Goal: Task Accomplishment & Management: Use online tool/utility

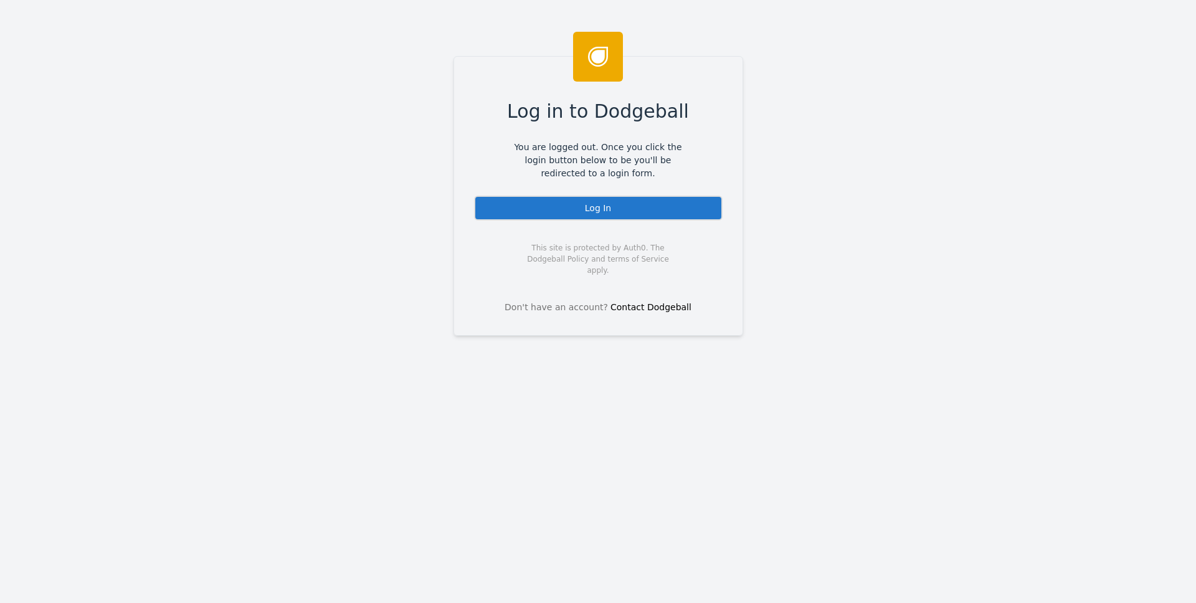
click at [645, 204] on div "Log In" at bounding box center [598, 208] width 249 height 25
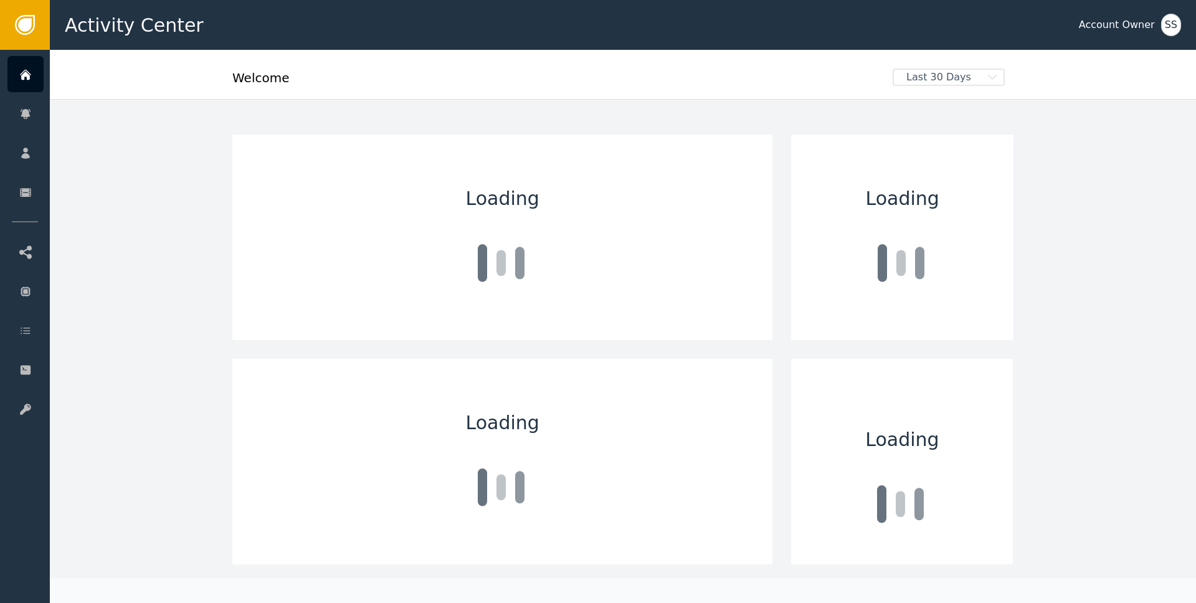
click at [1141, 215] on div "Loading Loading Loading Loading Loading Loading Auto-Update Disabled Sort by: N…" at bounding box center [623, 578] width 1146 height 958
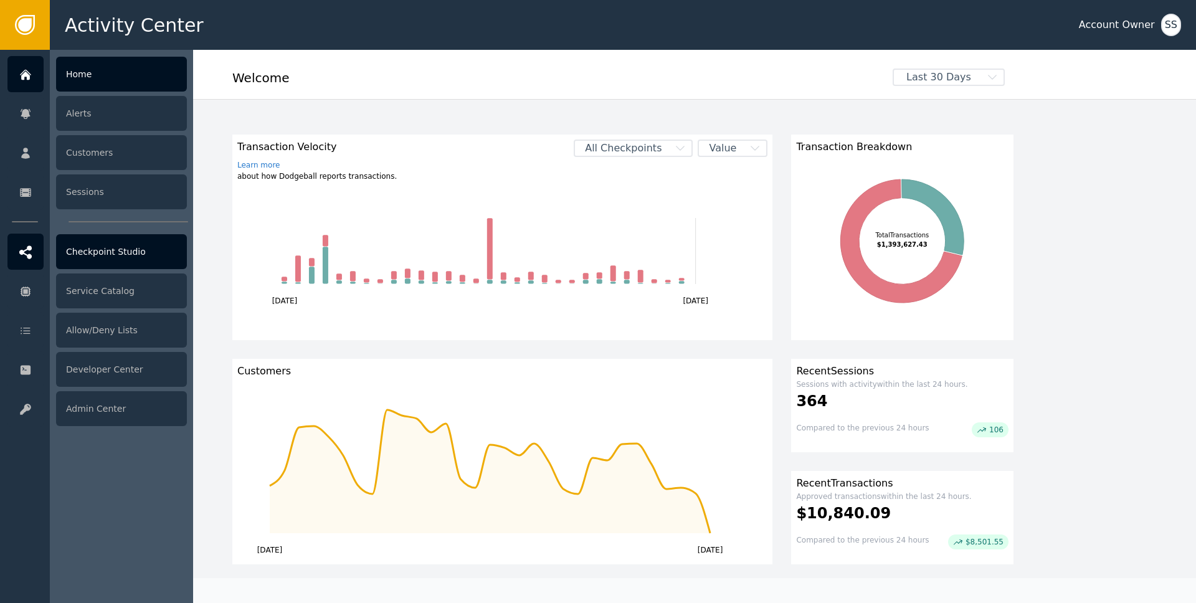
click at [42, 253] on div at bounding box center [25, 252] width 36 height 36
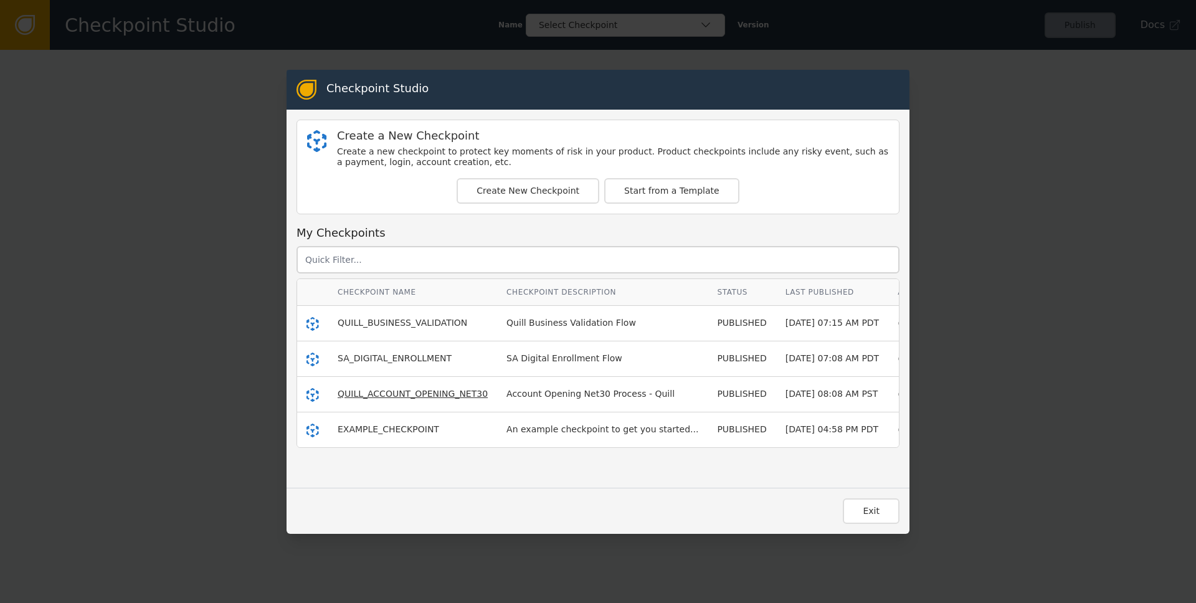
click at [384, 394] on span "QUILL_ACCOUNT_OPENING_NET30" at bounding box center [413, 394] width 150 height 10
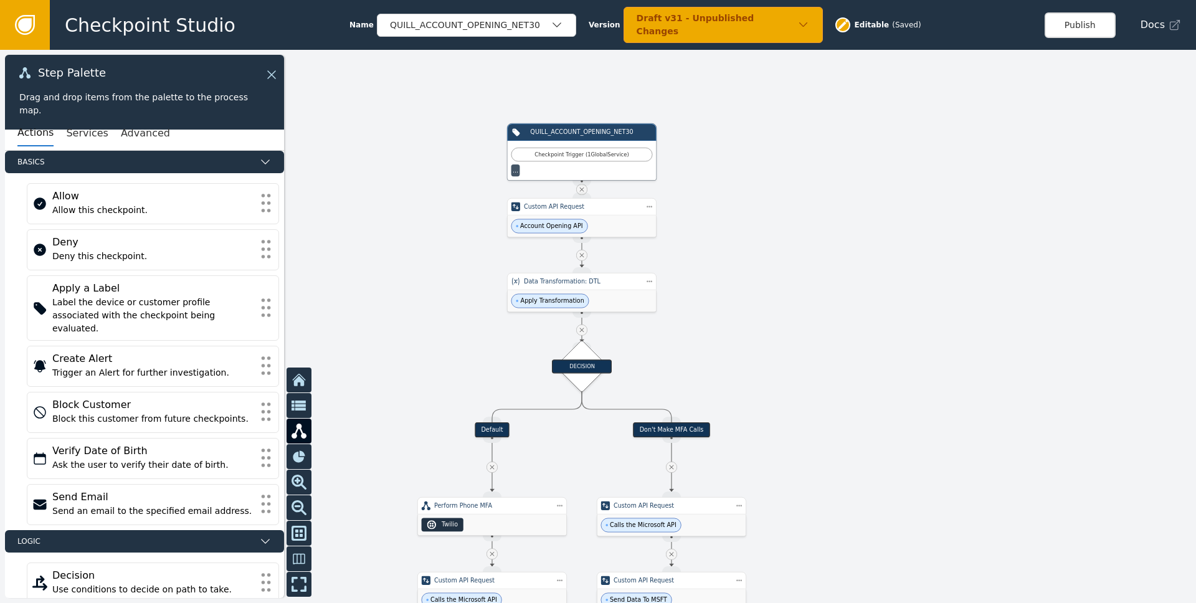
drag, startPoint x: 718, startPoint y: 374, endPoint x: 823, endPoint y: 300, distance: 128.9
click at [823, 300] on div at bounding box center [598, 326] width 1196 height 553
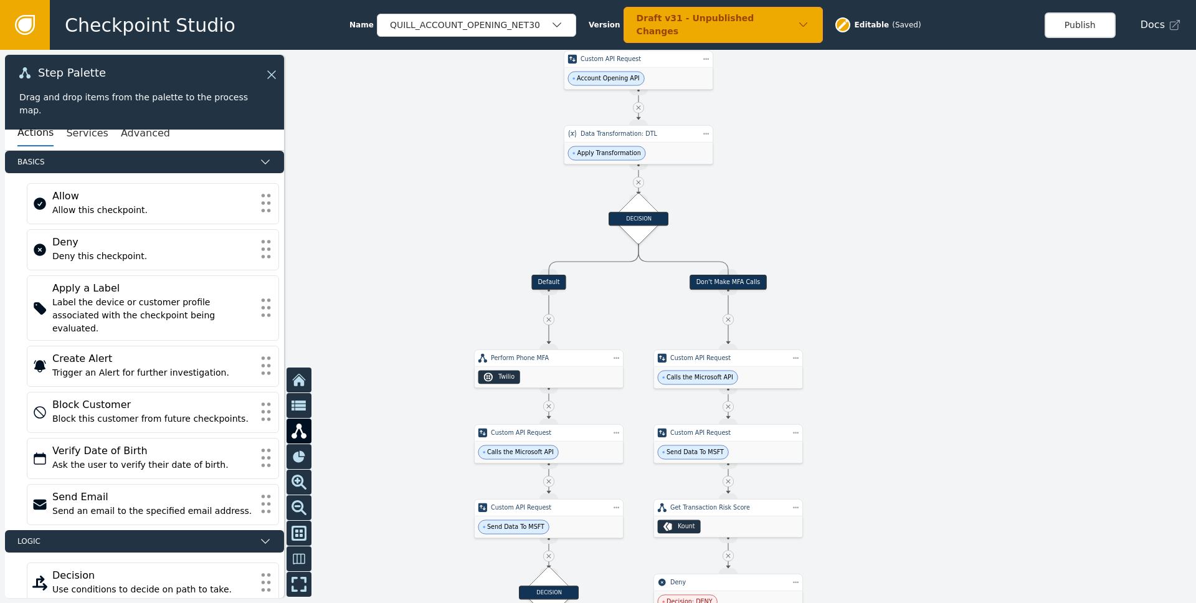
drag, startPoint x: 964, startPoint y: 465, endPoint x: 954, endPoint y: 375, distance: 90.9
click at [954, 375] on div at bounding box center [598, 326] width 1196 height 553
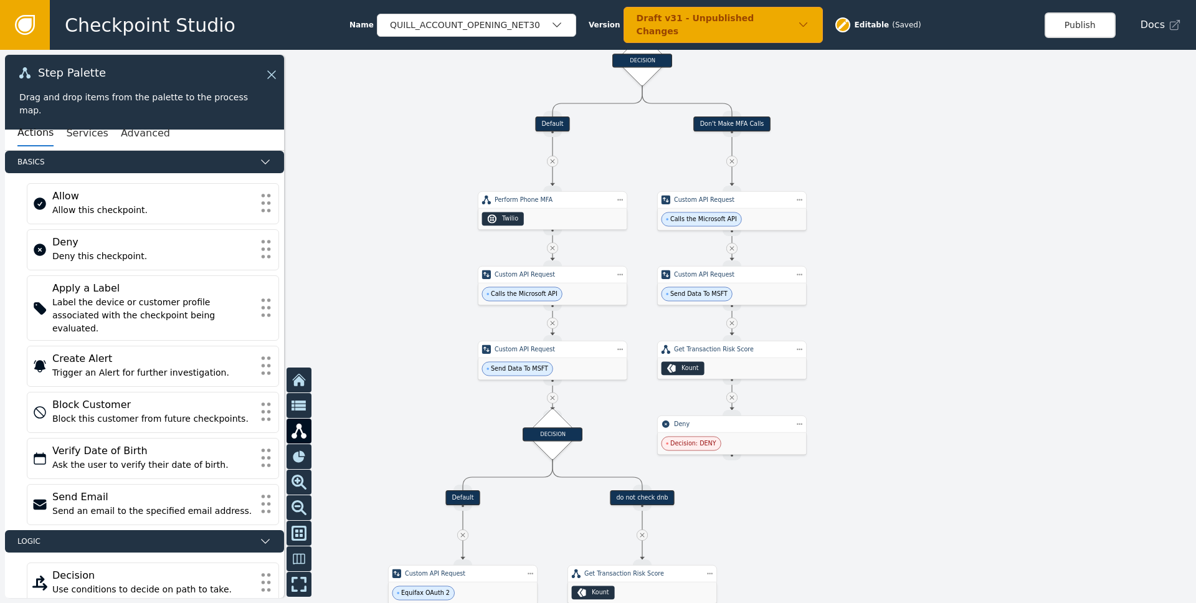
drag, startPoint x: 947, startPoint y: 500, endPoint x: 951, endPoint y: 342, distance: 158.2
click at [951, 342] on div at bounding box center [598, 326] width 1196 height 553
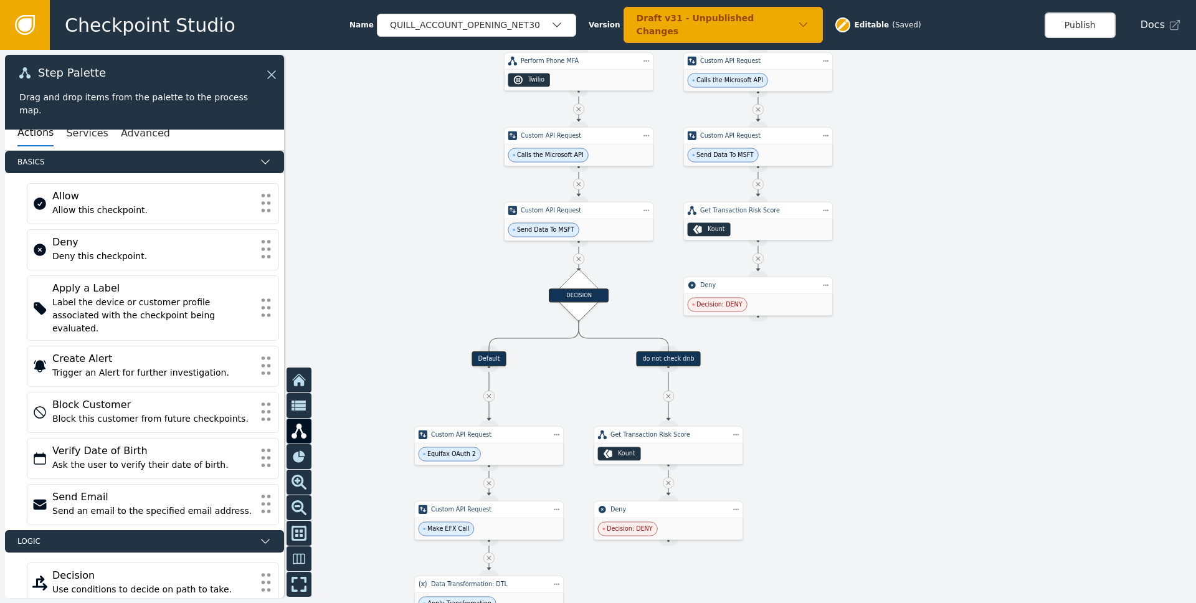
drag, startPoint x: 939, startPoint y: 486, endPoint x: 965, endPoint y: 339, distance: 149.4
click at [965, 339] on div at bounding box center [598, 326] width 1196 height 553
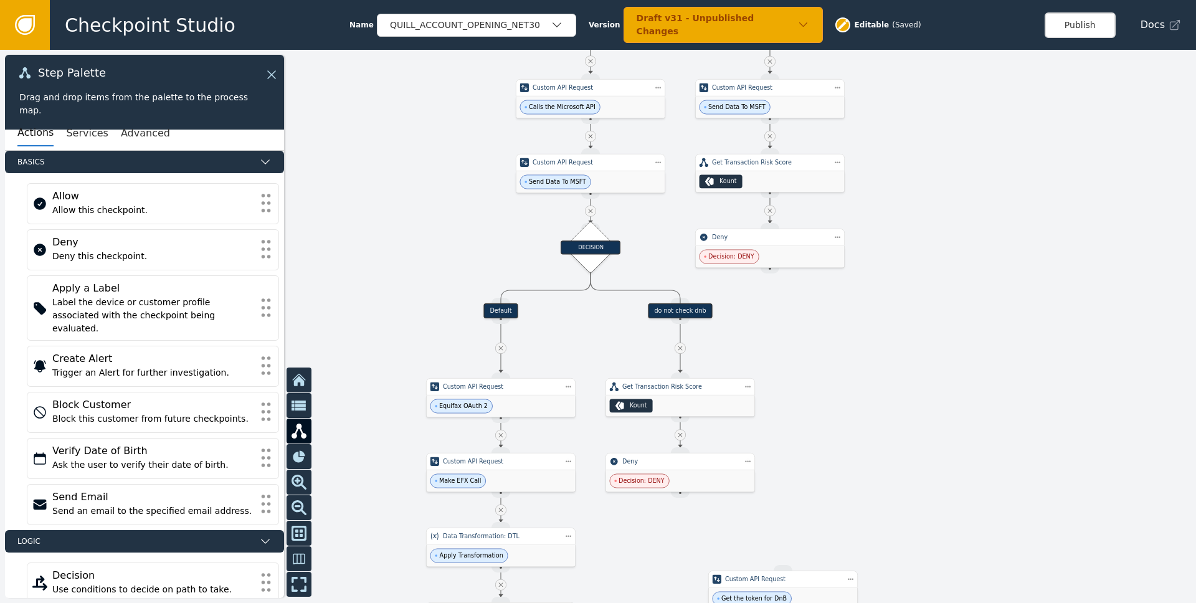
drag, startPoint x: 929, startPoint y: 464, endPoint x: 985, endPoint y: 306, distance: 167.3
click at [985, 306] on div at bounding box center [598, 326] width 1196 height 553
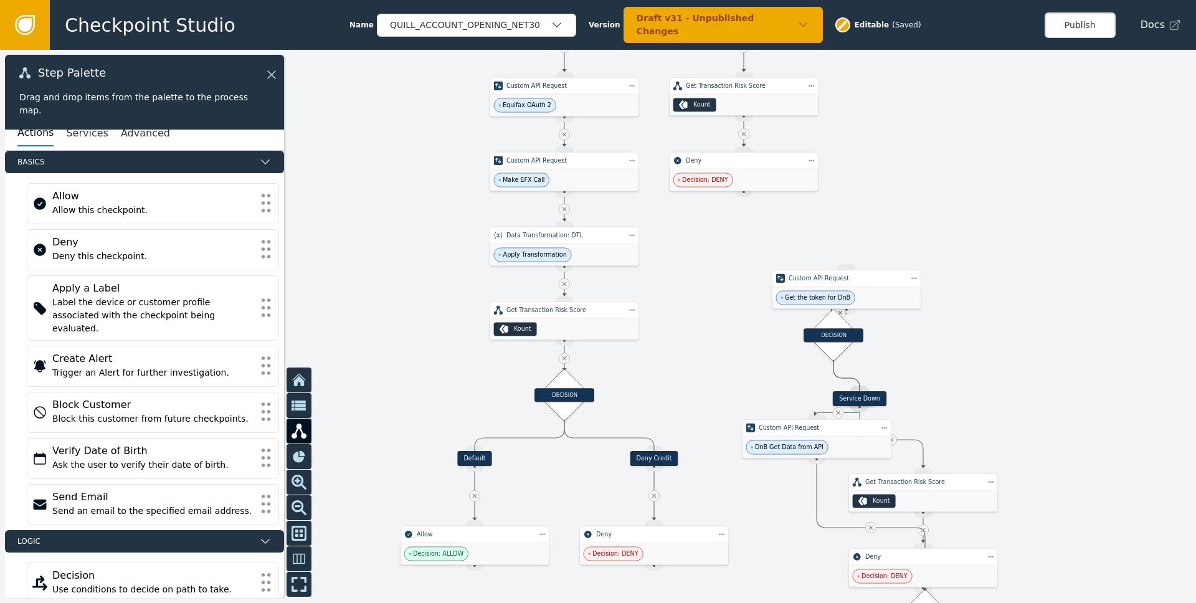
drag, startPoint x: 958, startPoint y: 398, endPoint x: 979, endPoint y: 224, distance: 175.1
click at [979, 224] on div at bounding box center [598, 326] width 1196 height 553
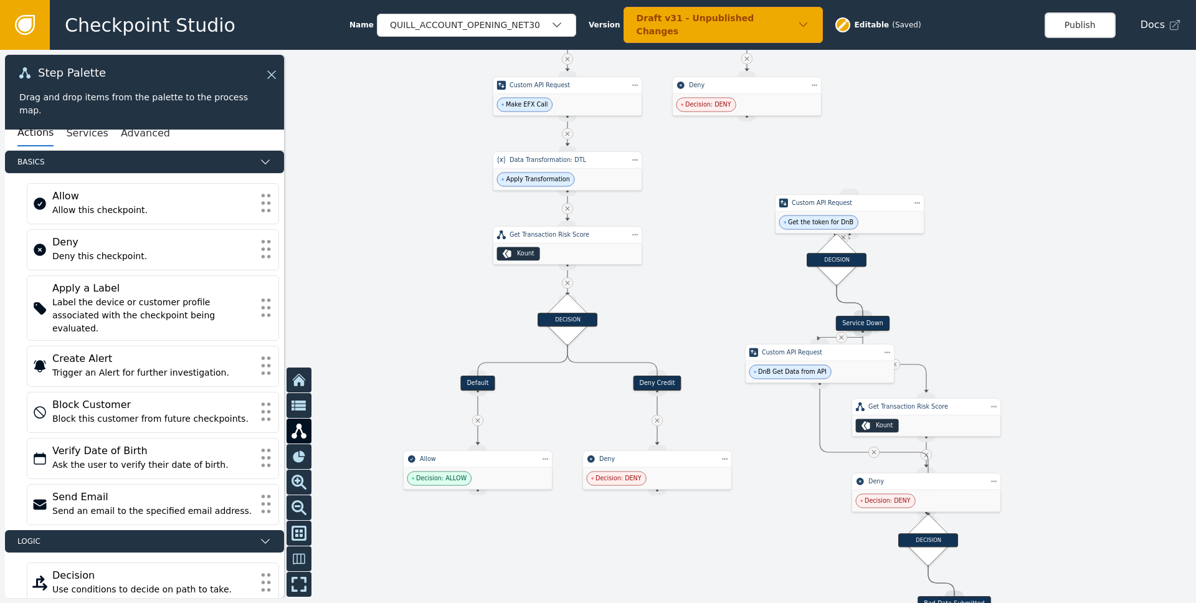
drag, startPoint x: 1015, startPoint y: 419, endPoint x: 992, endPoint y: 335, distance: 87.0
click at [1018, 319] on div at bounding box center [598, 326] width 1196 height 553
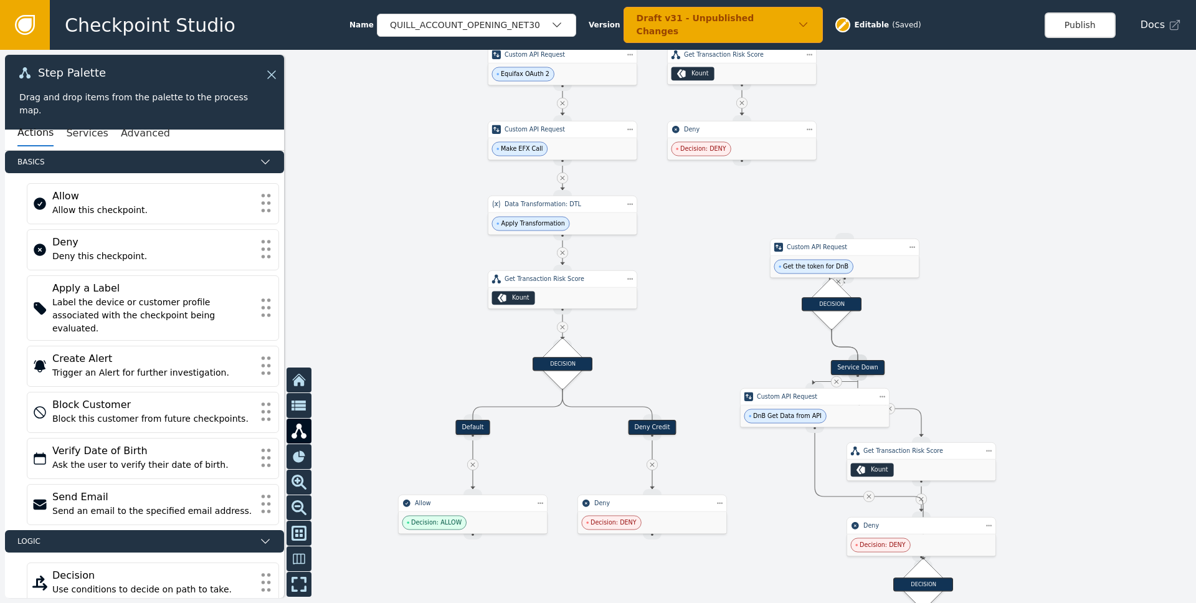
drag, startPoint x: 449, startPoint y: 173, endPoint x: 453, endPoint y: 350, distance: 176.9
click at [455, 351] on div at bounding box center [598, 326] width 1196 height 553
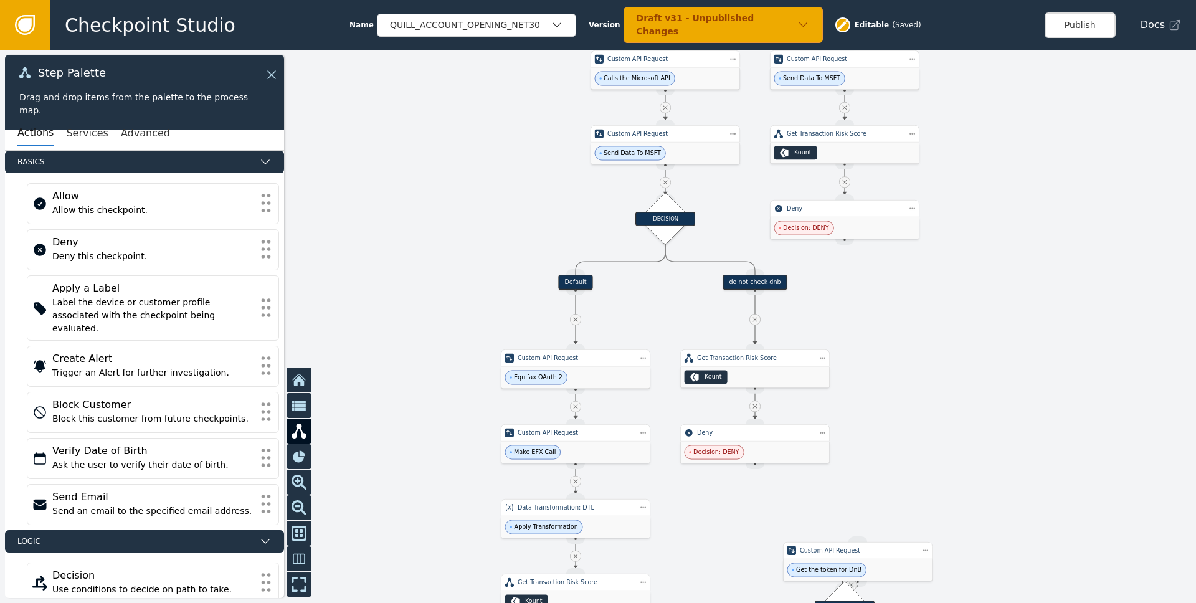
drag, startPoint x: 438, startPoint y: 184, endPoint x: 434, endPoint y: 392, distance: 208.1
click at [438, 397] on div at bounding box center [598, 326] width 1196 height 553
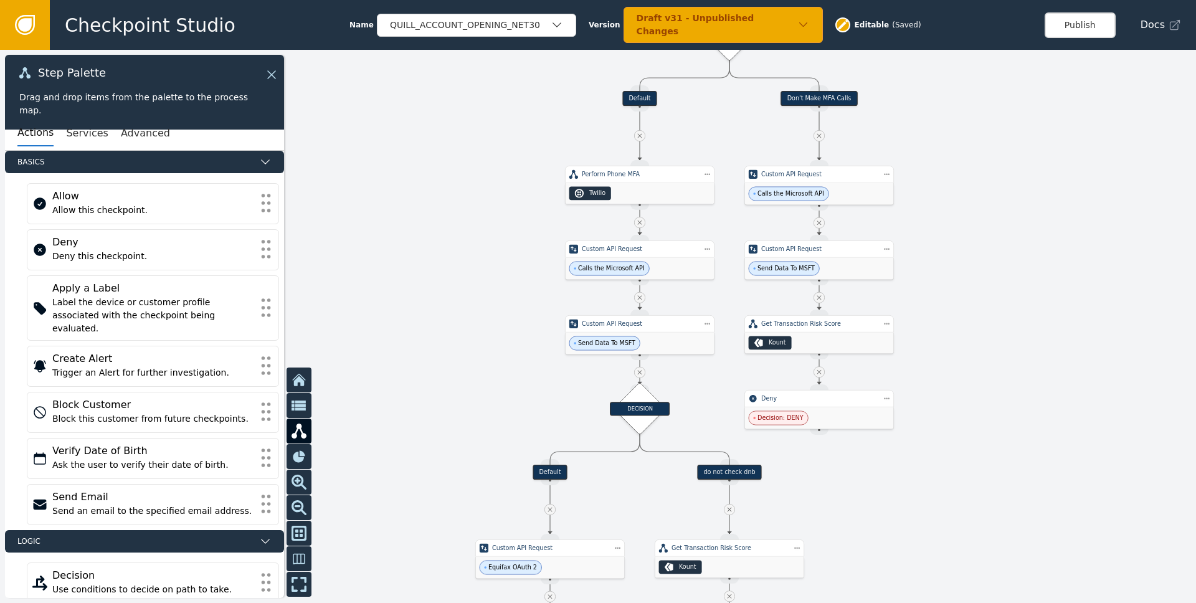
drag, startPoint x: 443, startPoint y: 214, endPoint x: 419, endPoint y: 405, distance: 192.7
click at [419, 405] on div at bounding box center [598, 326] width 1196 height 553
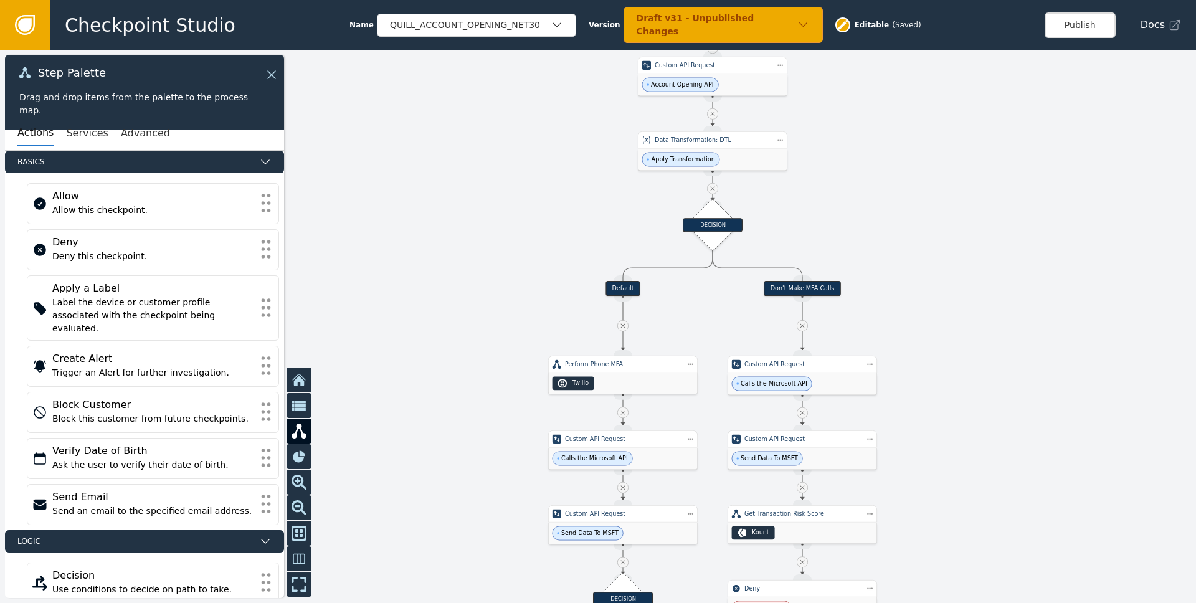
drag, startPoint x: 435, startPoint y: 234, endPoint x: 406, endPoint y: 412, distance: 180.4
click at [415, 448] on div at bounding box center [598, 326] width 1196 height 553
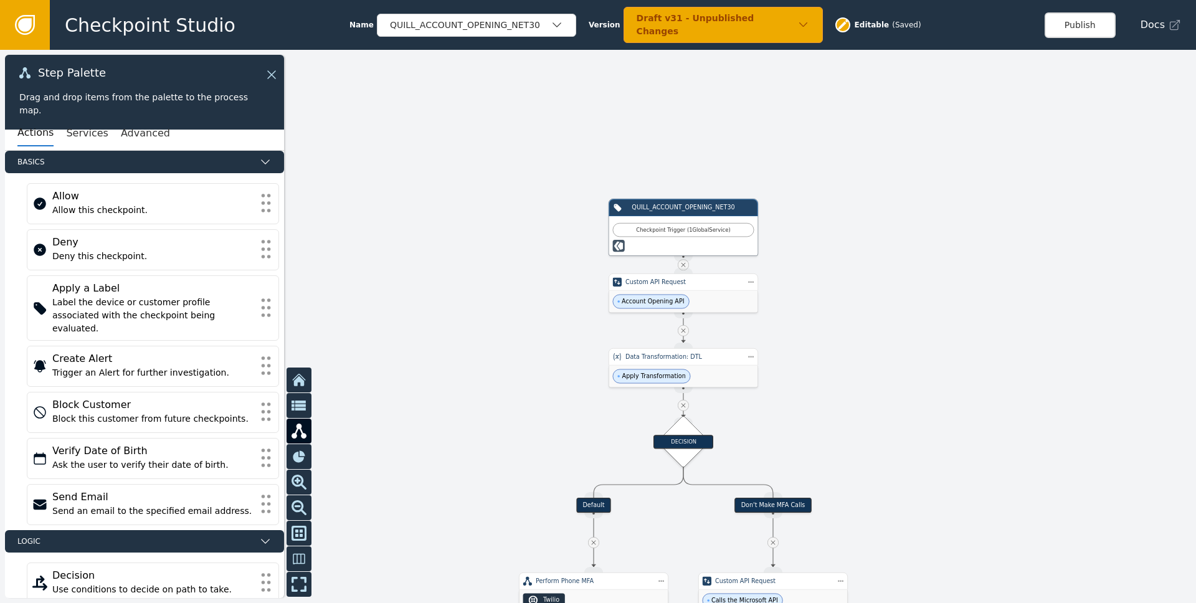
drag, startPoint x: 456, startPoint y: 249, endPoint x: 429, endPoint y: 422, distance: 175.3
click at [429, 422] on div at bounding box center [598, 326] width 1196 height 553
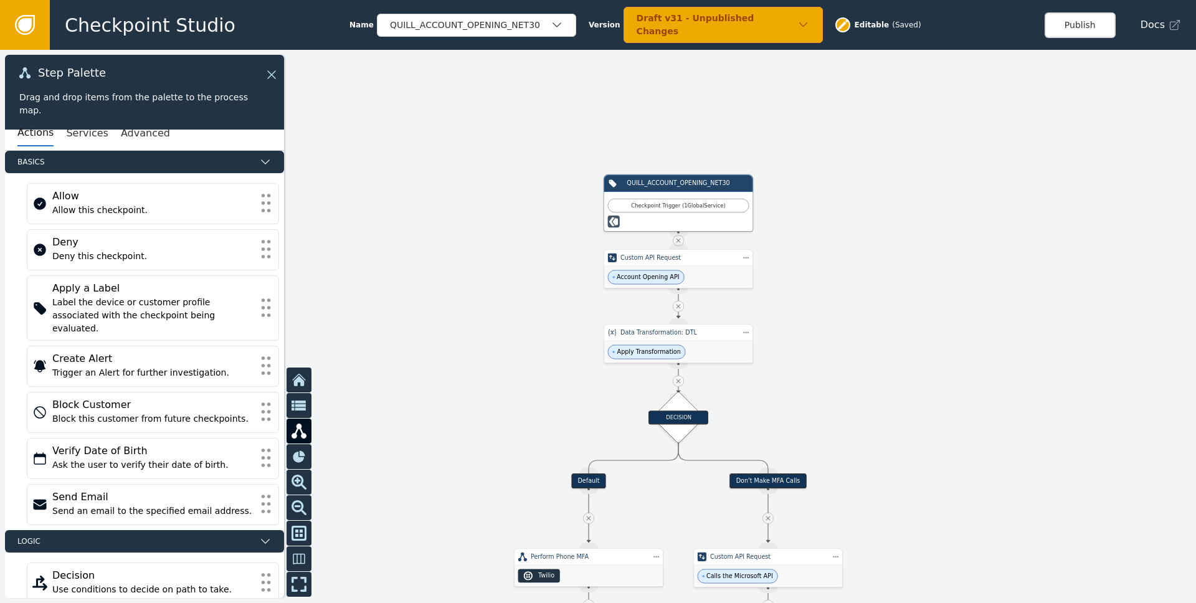
drag, startPoint x: 528, startPoint y: 441, endPoint x: 523, endPoint y: 417, distance: 24.8
click at [523, 417] on div at bounding box center [598, 326] width 1196 height 553
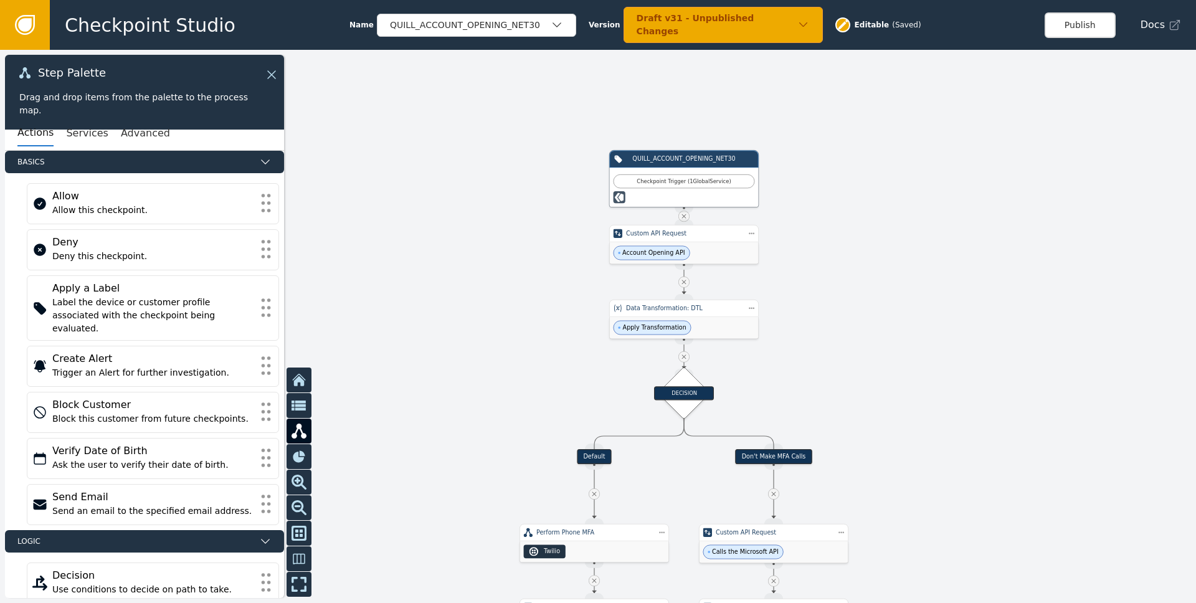
drag, startPoint x: 537, startPoint y: 436, endPoint x: 547, endPoint y: 359, distance: 78.0
click at [548, 360] on div at bounding box center [598, 326] width 1196 height 553
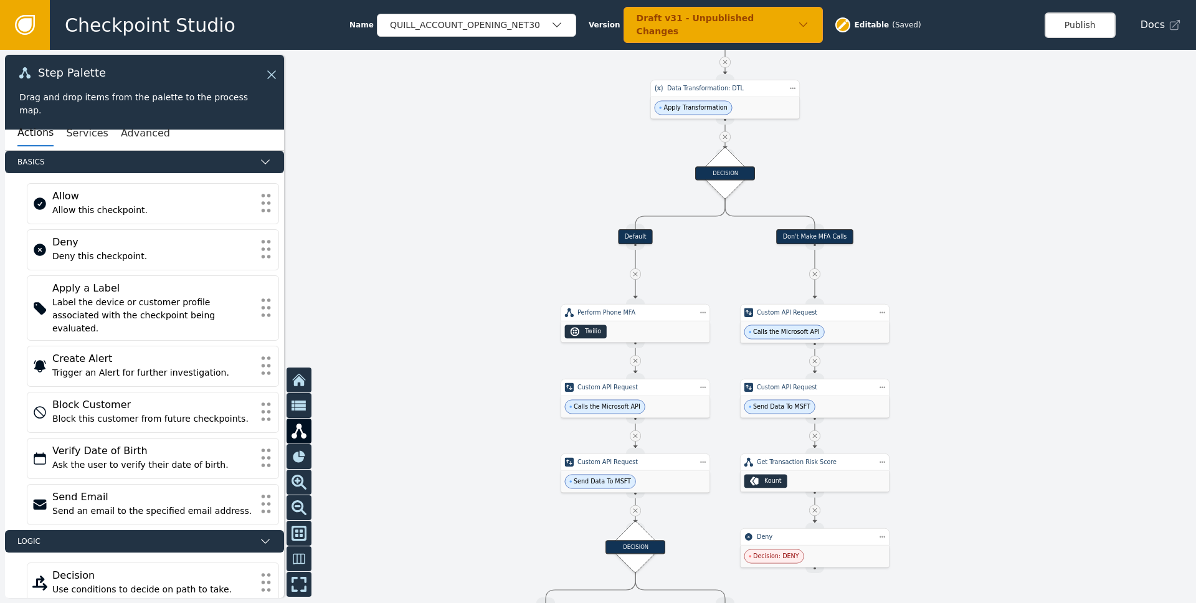
drag, startPoint x: 491, startPoint y: 464, endPoint x: 526, endPoint y: 296, distance: 171.9
click at [526, 296] on div at bounding box center [598, 326] width 1196 height 553
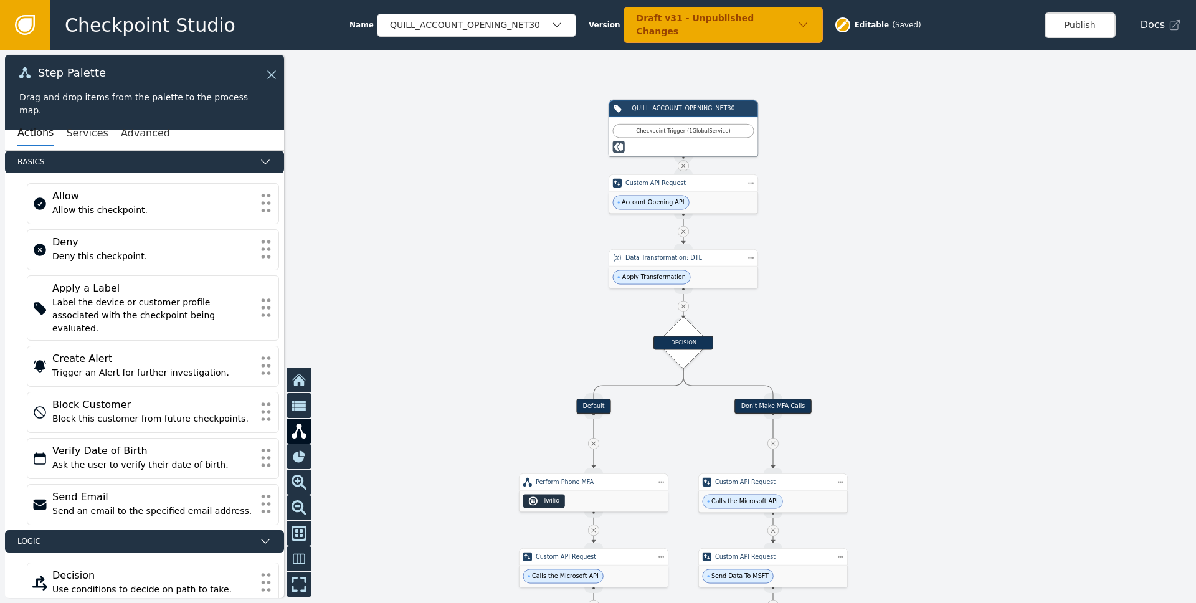
drag, startPoint x: 533, startPoint y: 156, endPoint x: 491, endPoint y: 324, distance: 173.4
click at [491, 324] on div at bounding box center [598, 326] width 1196 height 553
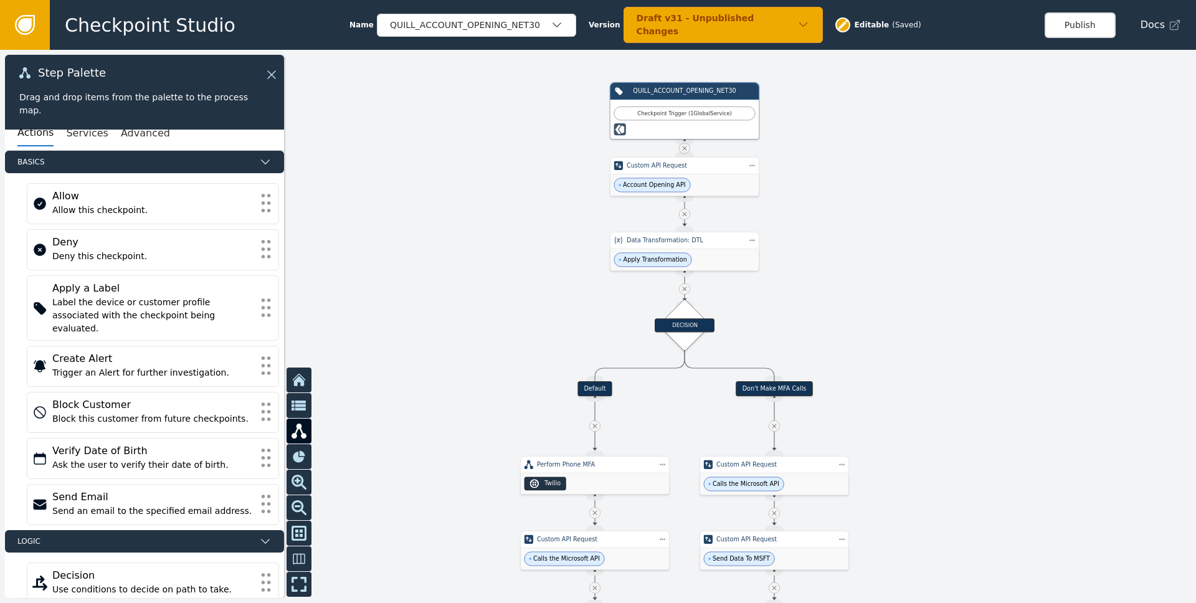
drag, startPoint x: 949, startPoint y: 509, endPoint x: 975, endPoint y: 158, distance: 351.6
click at [975, 181] on div at bounding box center [598, 326] width 1196 height 553
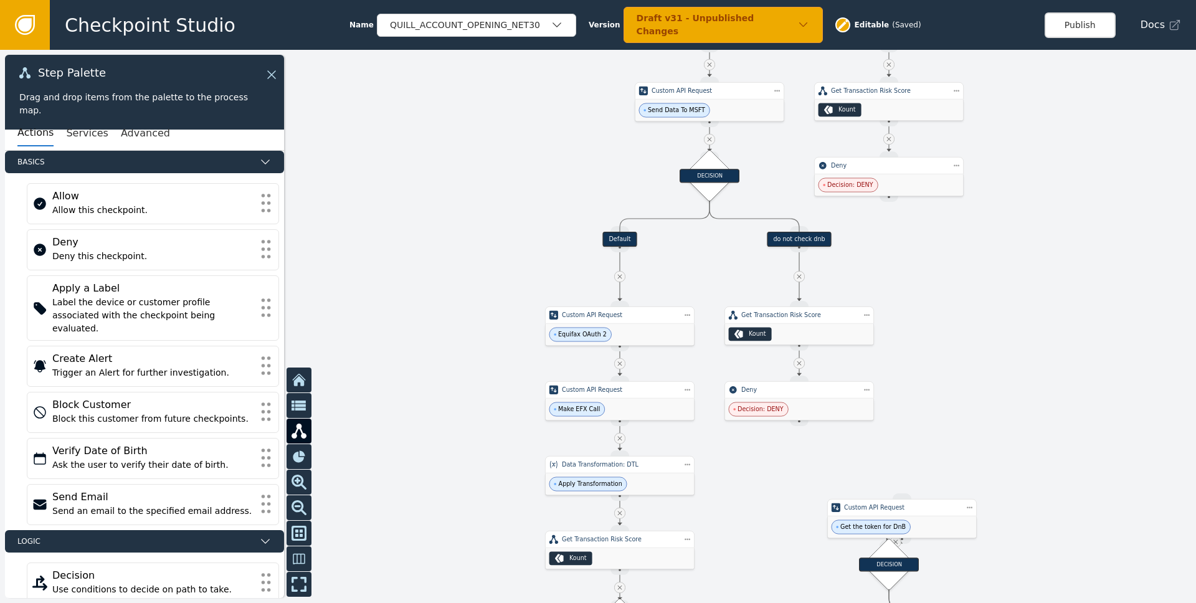
drag, startPoint x: 425, startPoint y: 510, endPoint x: 514, endPoint y: 293, distance: 235.1
click at [514, 293] on div at bounding box center [598, 326] width 1196 height 553
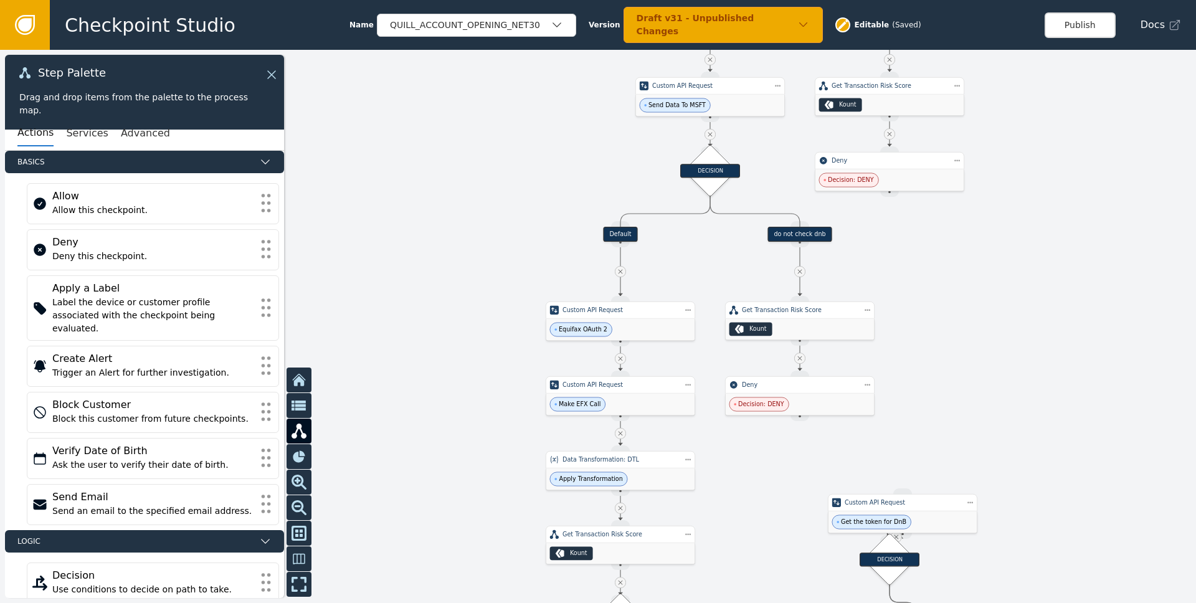
drag, startPoint x: 486, startPoint y: 440, endPoint x: 508, endPoint y: 381, distance: 62.8
click at [508, 381] on div at bounding box center [598, 326] width 1196 height 553
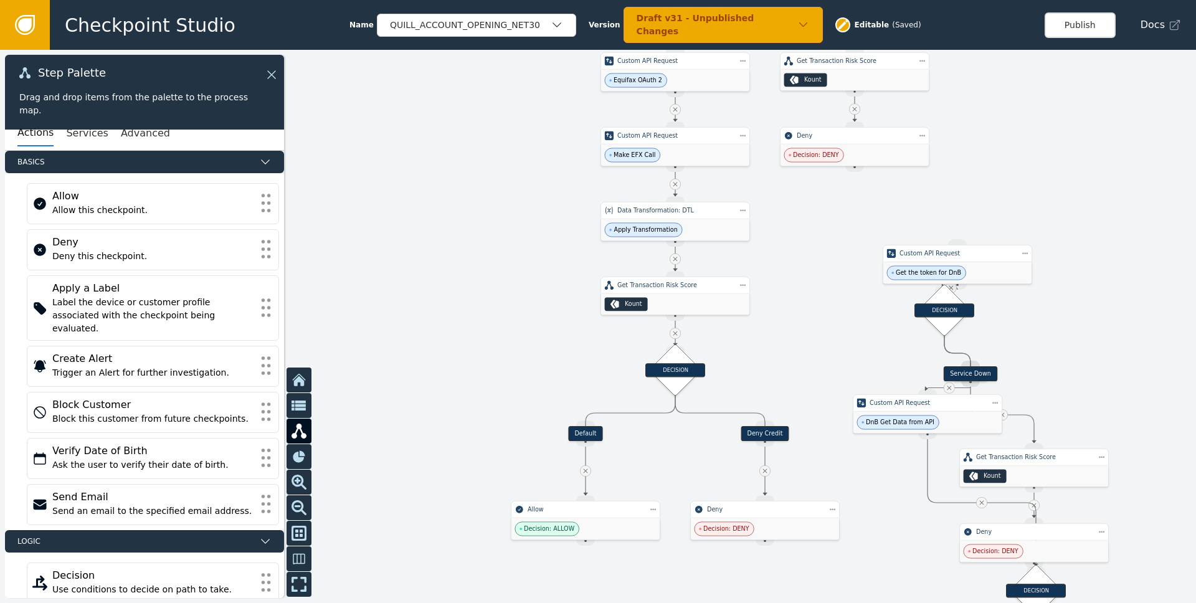
drag, startPoint x: 494, startPoint y: 435, endPoint x: 528, endPoint y: 243, distance: 195.5
click at [528, 243] on div at bounding box center [598, 326] width 1196 height 553
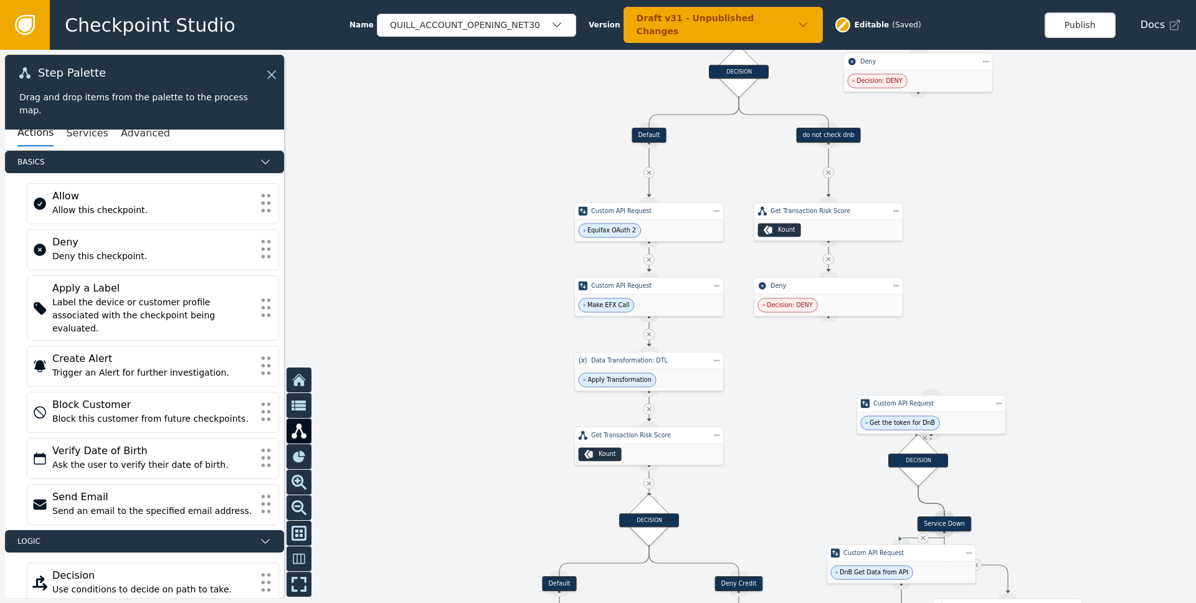
drag, startPoint x: 833, startPoint y: 222, endPoint x: 806, endPoint y: 371, distance: 151.4
click at [802, 377] on div at bounding box center [598, 326] width 1196 height 553
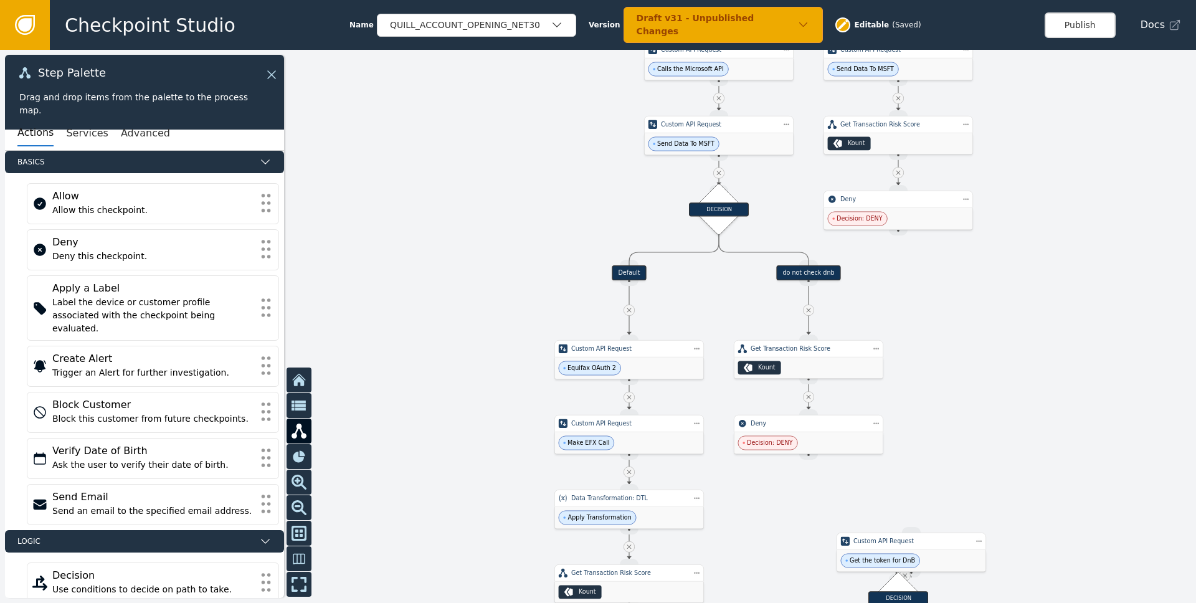
drag, startPoint x: 978, startPoint y: 229, endPoint x: 962, endPoint y: 354, distance: 126.3
click at [962, 354] on div at bounding box center [598, 326] width 1196 height 553
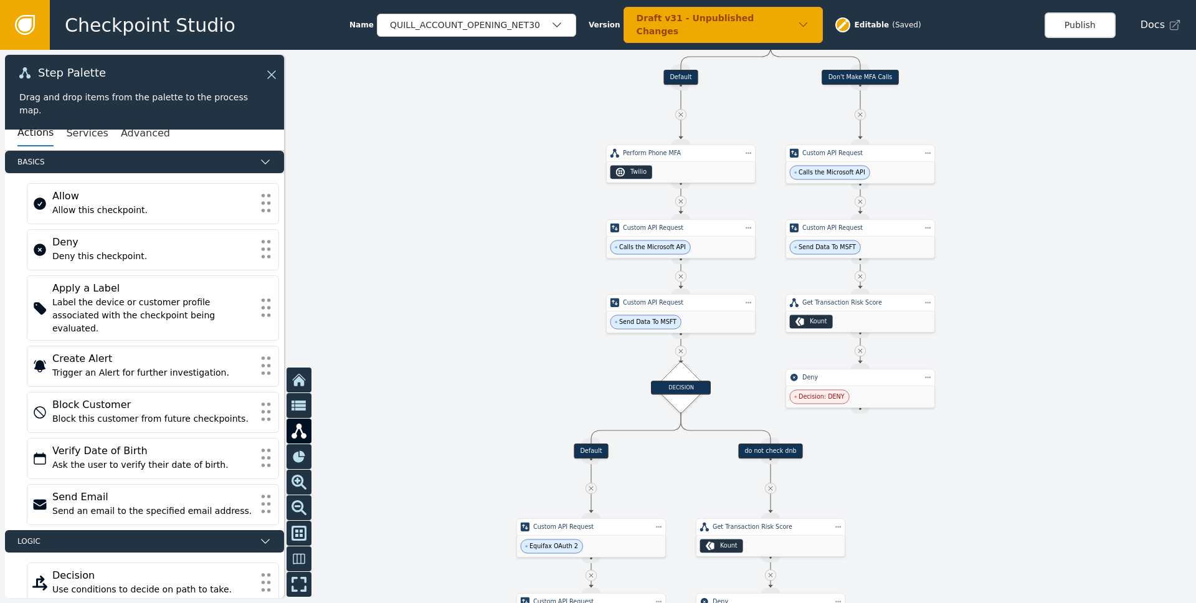
drag, startPoint x: 1019, startPoint y: 293, endPoint x: 981, endPoint y: 468, distance: 179.1
click at [981, 468] on div at bounding box center [598, 326] width 1196 height 553
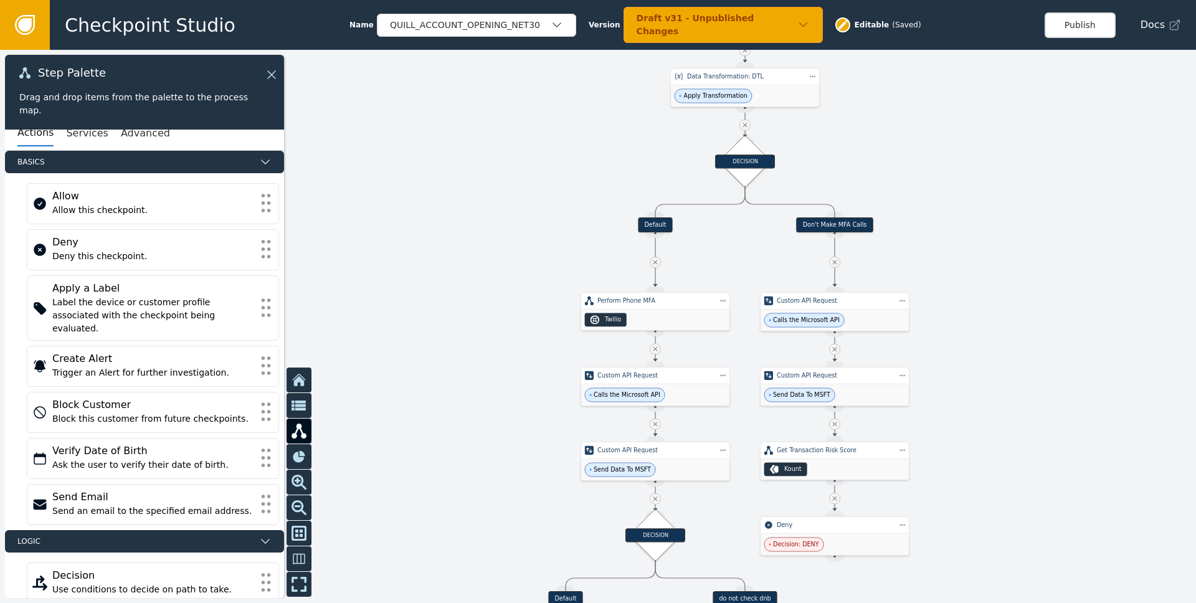
drag, startPoint x: 1018, startPoint y: 254, endPoint x: 985, endPoint y: 423, distance: 172.0
click at [985, 423] on div at bounding box center [598, 326] width 1196 height 553
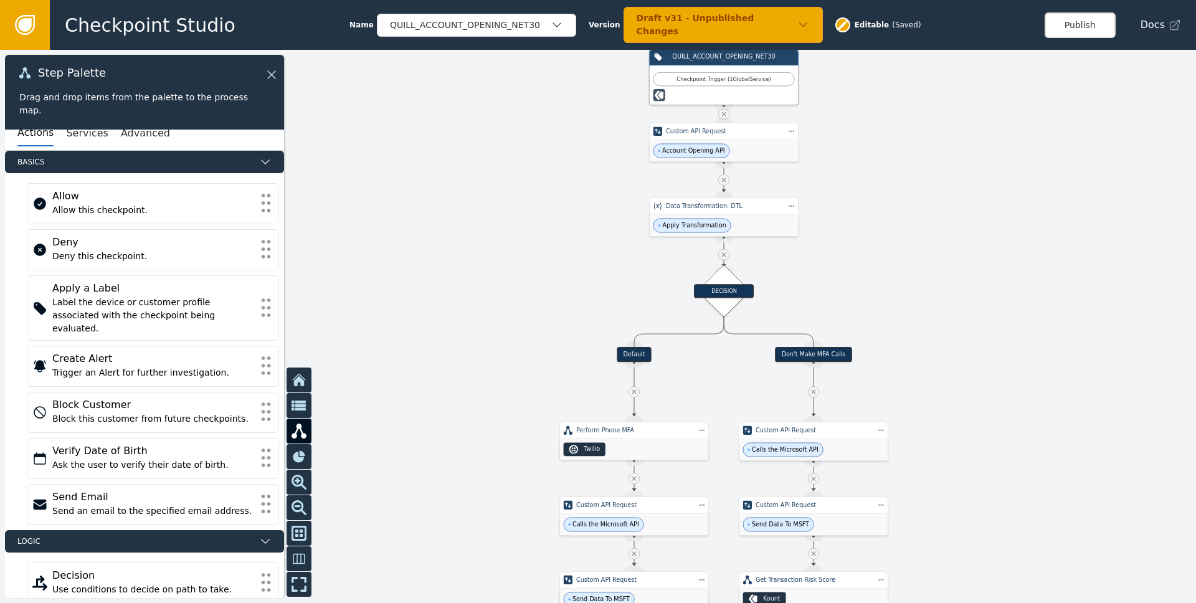
drag, startPoint x: 965, startPoint y: 253, endPoint x: 952, endPoint y: 363, distance: 111.0
click at [952, 363] on div at bounding box center [598, 326] width 1196 height 553
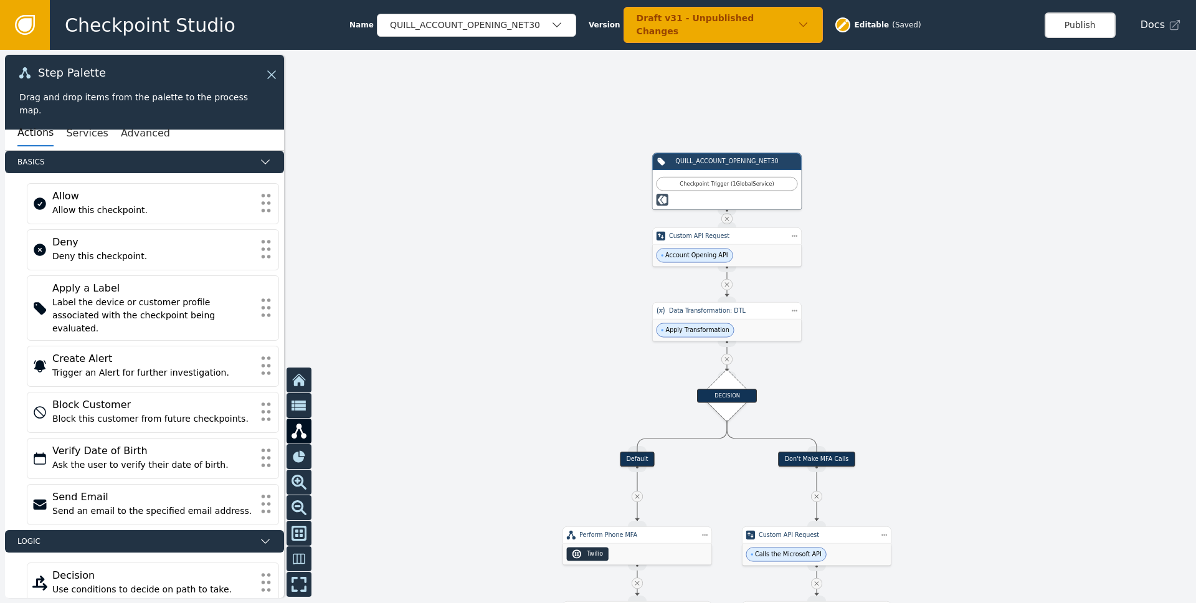
drag, startPoint x: 956, startPoint y: 275, endPoint x: 959, endPoint y: 375, distance: 99.7
click at [959, 375] on div at bounding box center [598, 326] width 1196 height 553
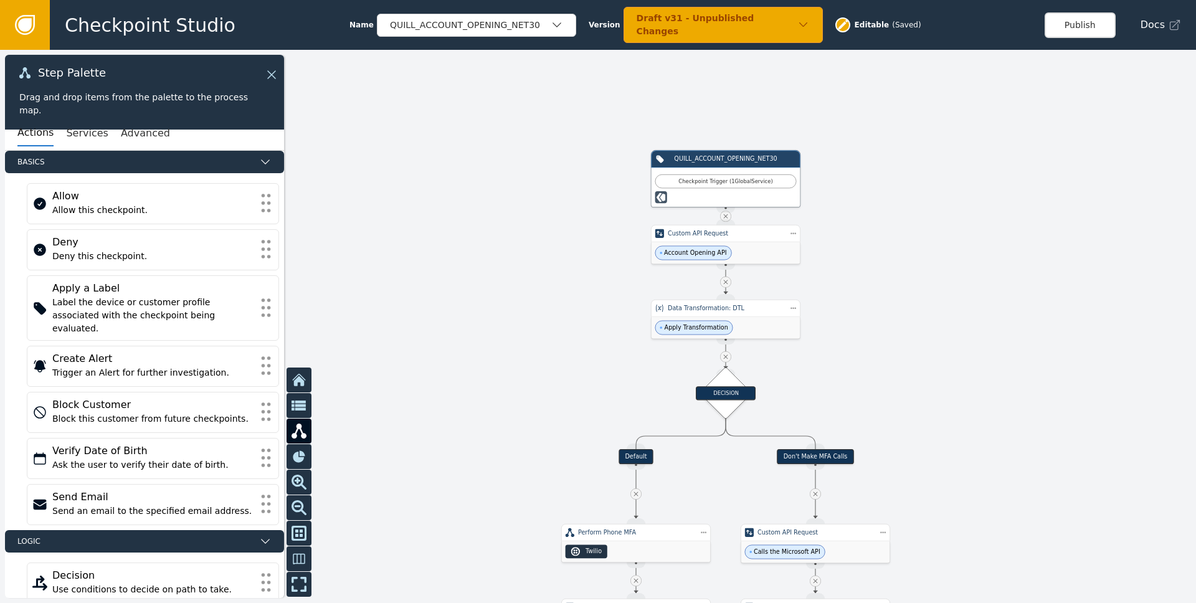
drag, startPoint x: 579, startPoint y: 367, endPoint x: 555, endPoint y: 339, distance: 37.1
click at [555, 339] on div at bounding box center [598, 326] width 1196 height 553
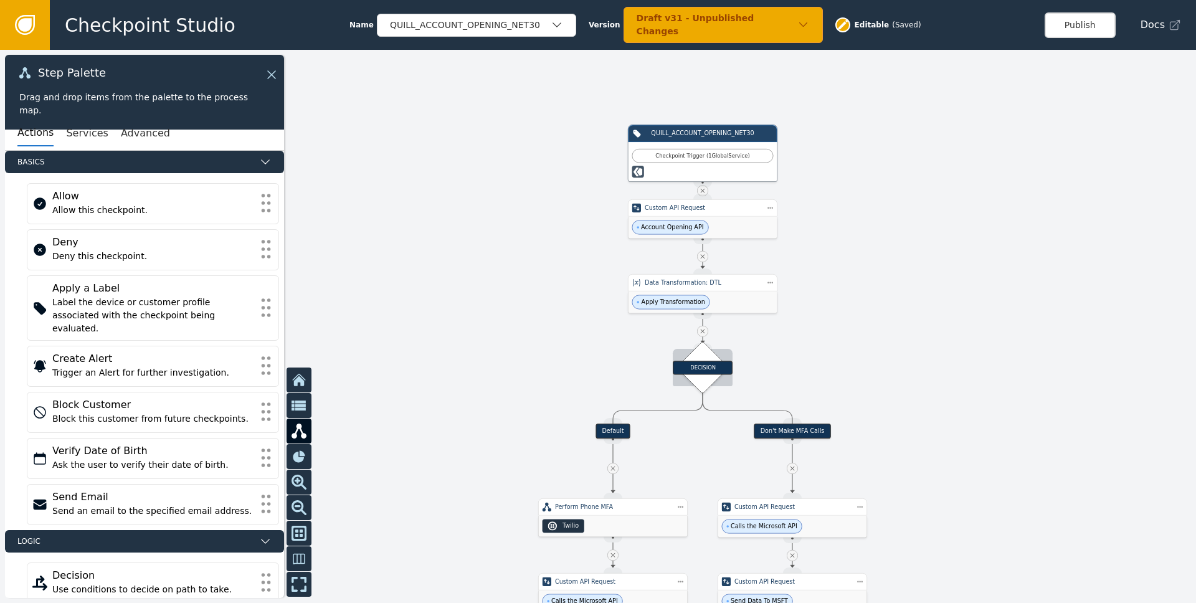
click at [698, 375] on div "DECISION" at bounding box center [702, 367] width 37 height 37
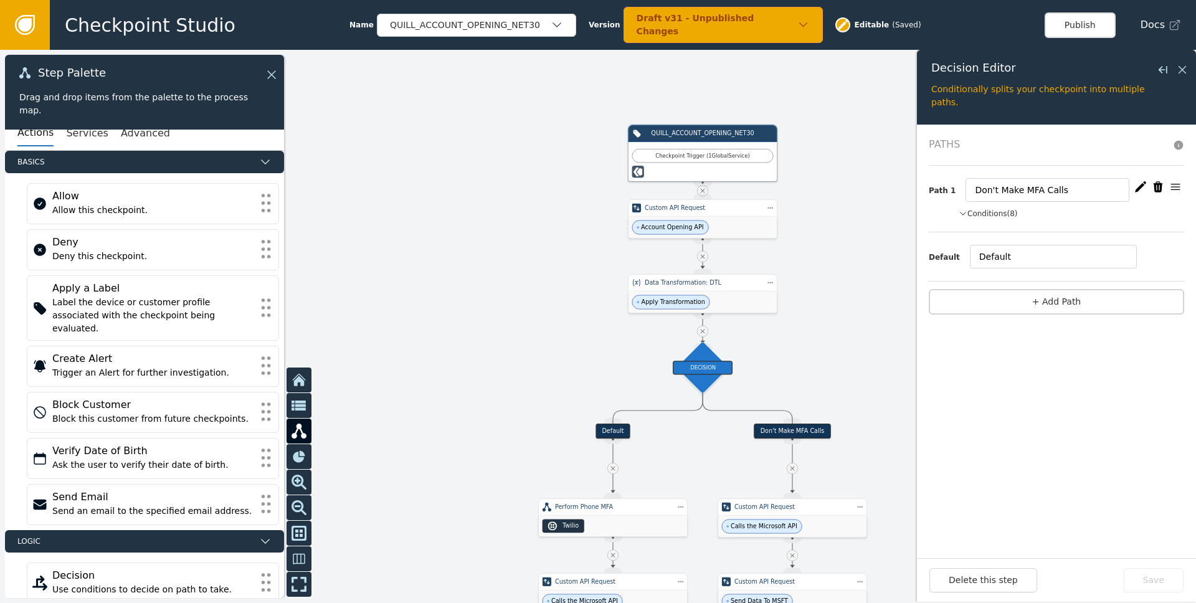
click at [988, 213] on button "Conditions (8)" at bounding box center [988, 213] width 59 height 11
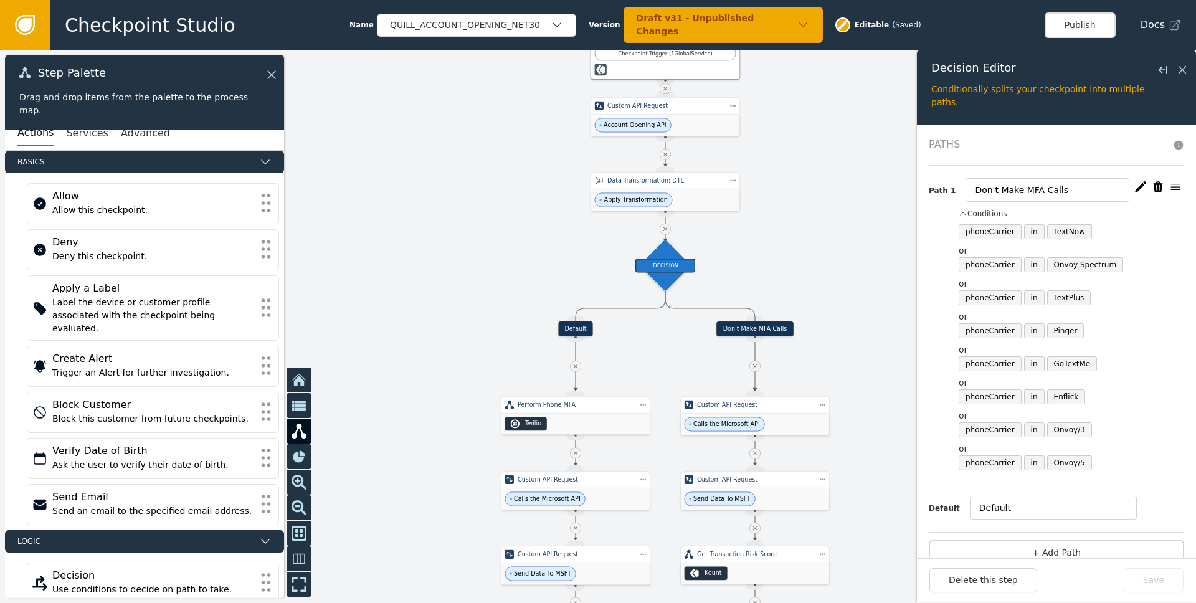
drag, startPoint x: 858, startPoint y: 311, endPoint x: 796, endPoint y: 149, distance: 173.3
click at [796, 150] on div at bounding box center [598, 326] width 1196 height 553
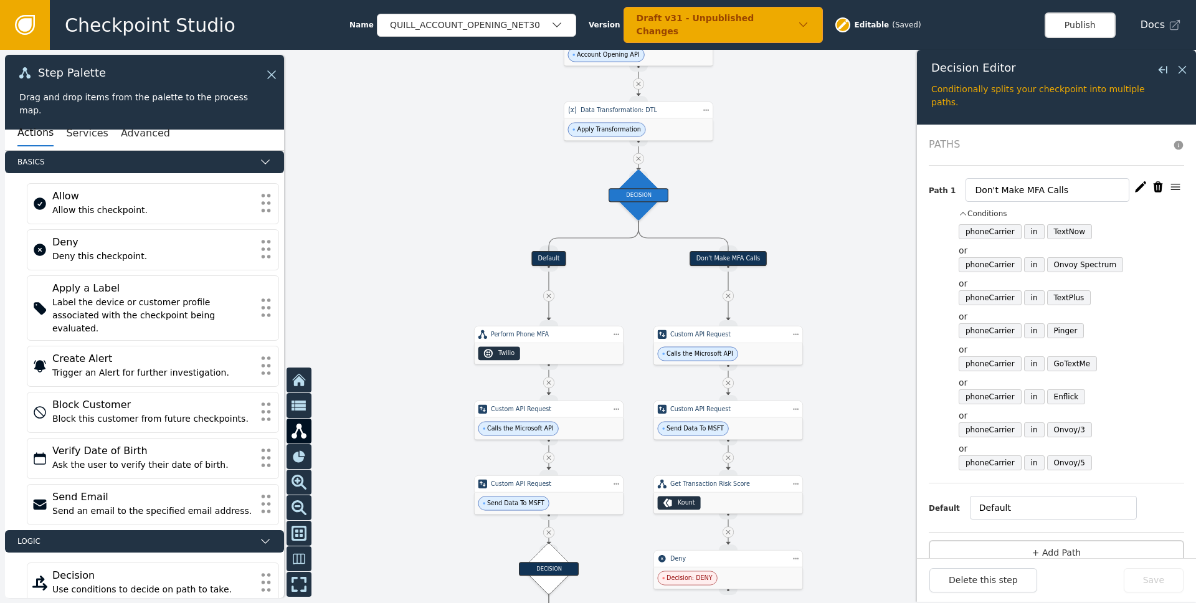
drag, startPoint x: 881, startPoint y: 380, endPoint x: 859, endPoint y: 290, distance: 93.1
click at [859, 290] on div at bounding box center [598, 326] width 1196 height 553
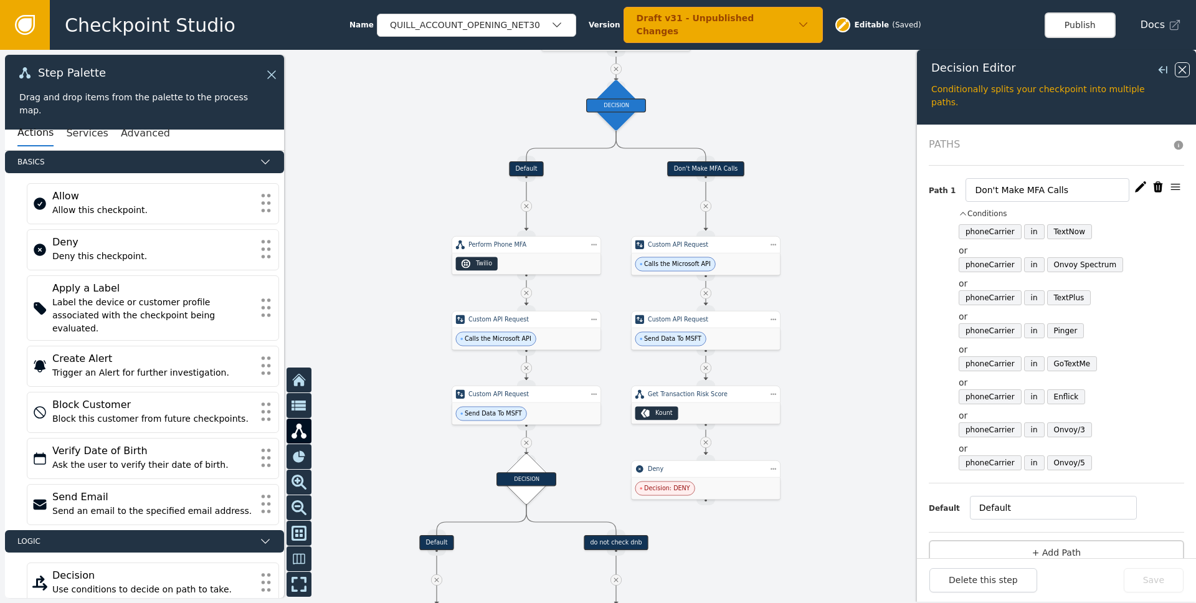
click at [1182, 72] on icon at bounding box center [1182, 70] width 14 height 14
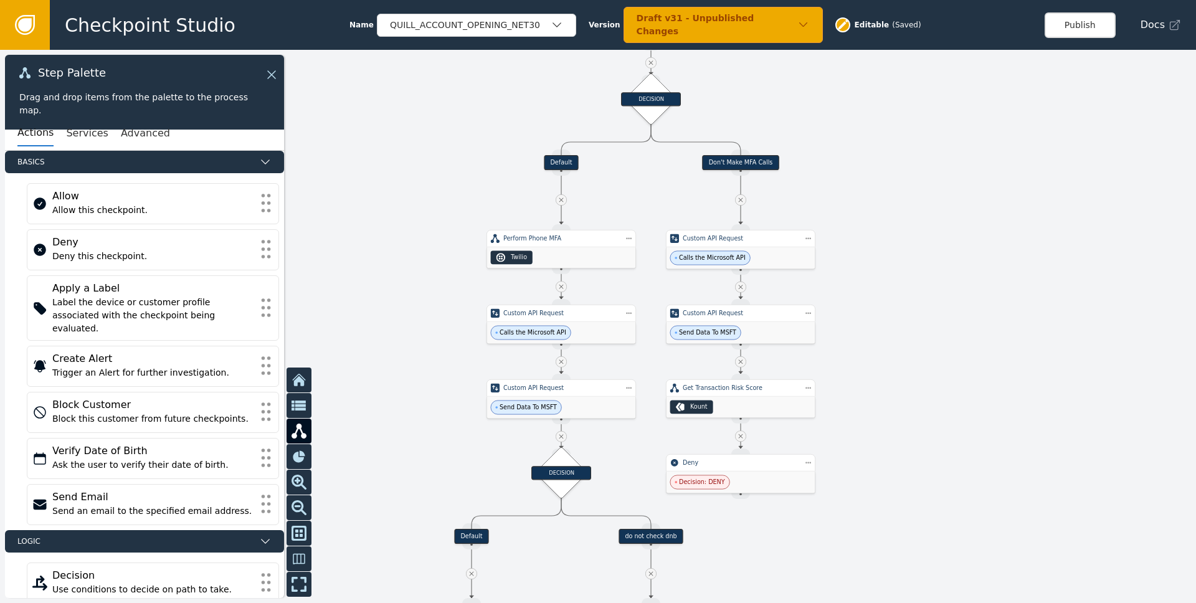
drag, startPoint x: 873, startPoint y: 388, endPoint x: 975, endPoint y: 360, distance: 105.3
click at [954, 364] on div at bounding box center [598, 326] width 1196 height 553
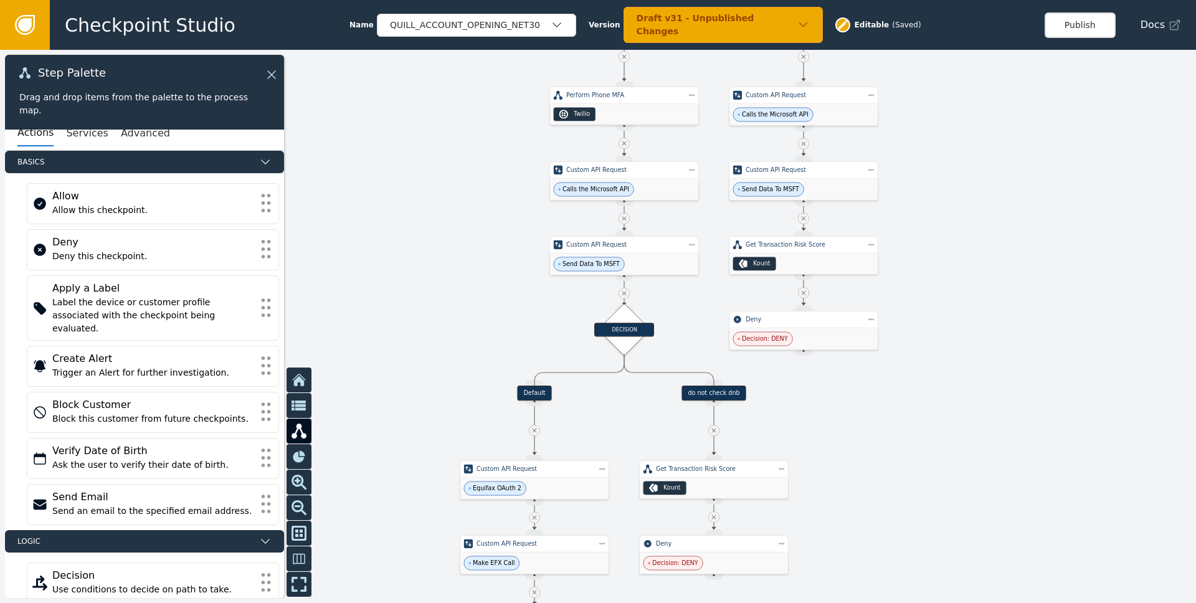
drag, startPoint x: 463, startPoint y: 456, endPoint x: 467, endPoint y: 320, distance: 136.5
click at [467, 320] on div at bounding box center [598, 326] width 1196 height 553
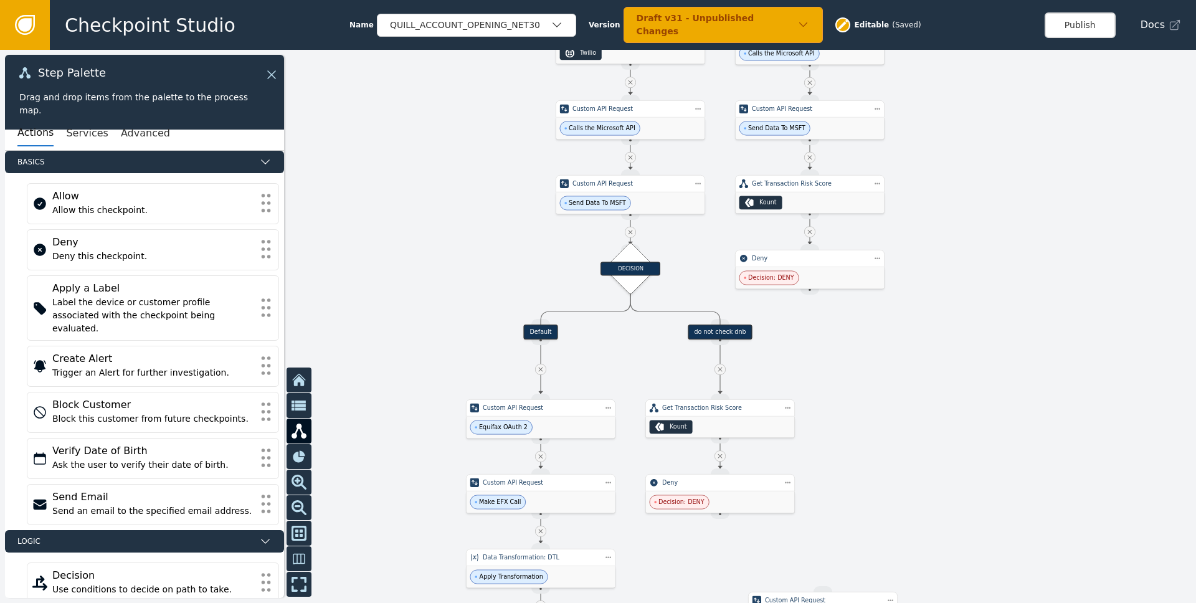
drag, startPoint x: 439, startPoint y: 372, endPoint x: 446, endPoint y: 320, distance: 52.8
click at [446, 320] on div at bounding box center [598, 326] width 1196 height 553
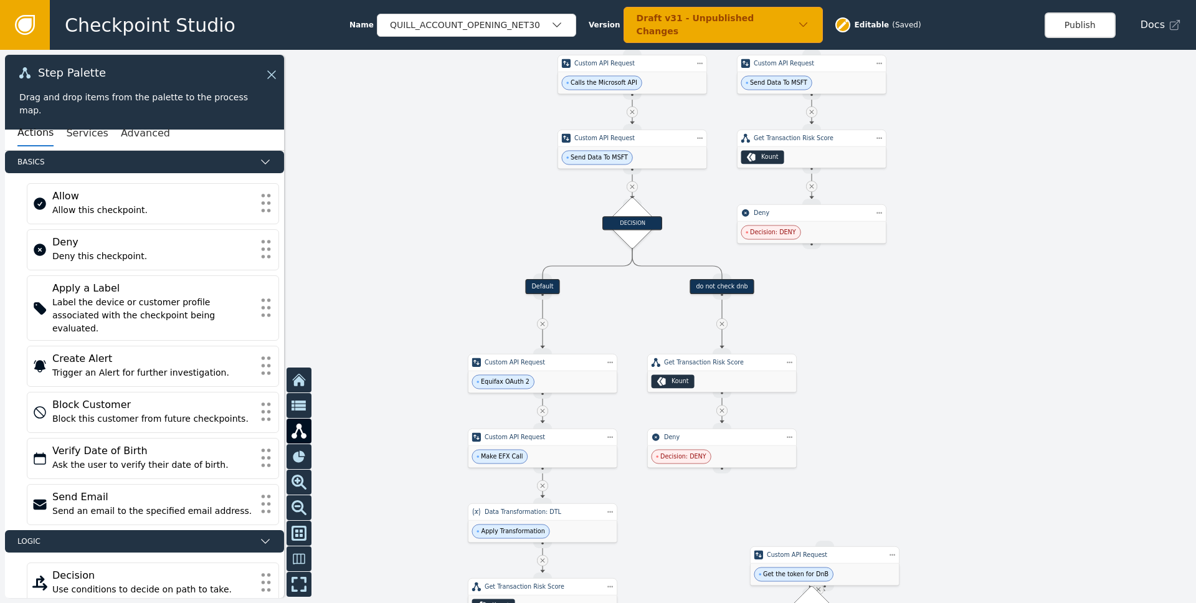
drag, startPoint x: 448, startPoint y: 365, endPoint x: 450, endPoint y: 320, distance: 45.5
click at [450, 320] on div at bounding box center [598, 326] width 1196 height 553
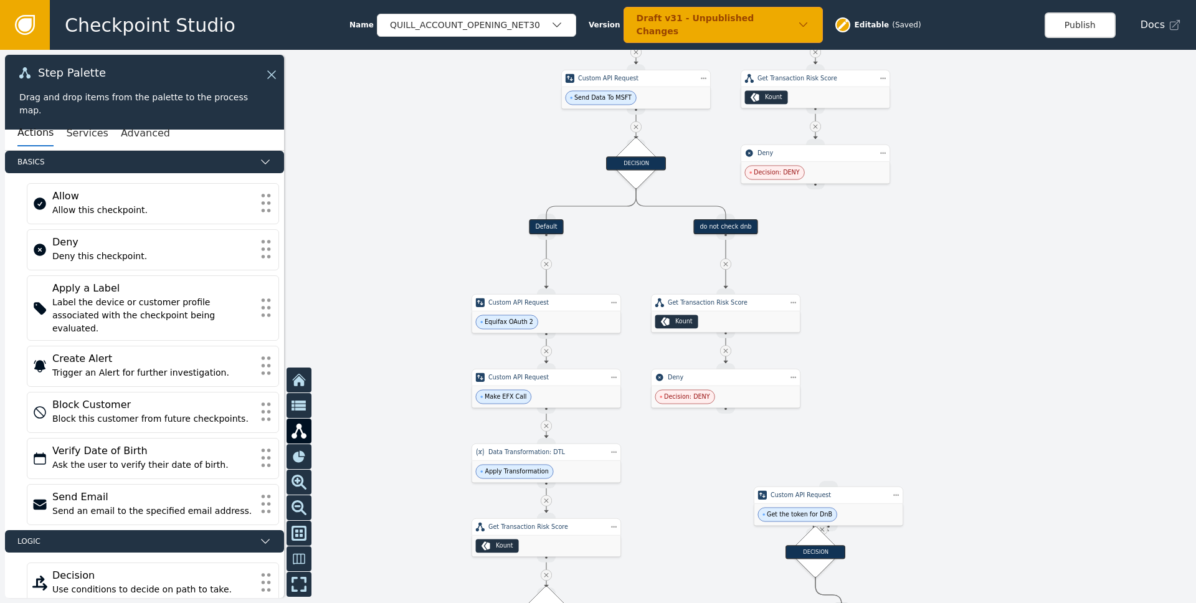
drag, startPoint x: 394, startPoint y: 493, endPoint x: 393, endPoint y: 348, distance: 145.1
click at [393, 348] on div at bounding box center [598, 326] width 1196 height 553
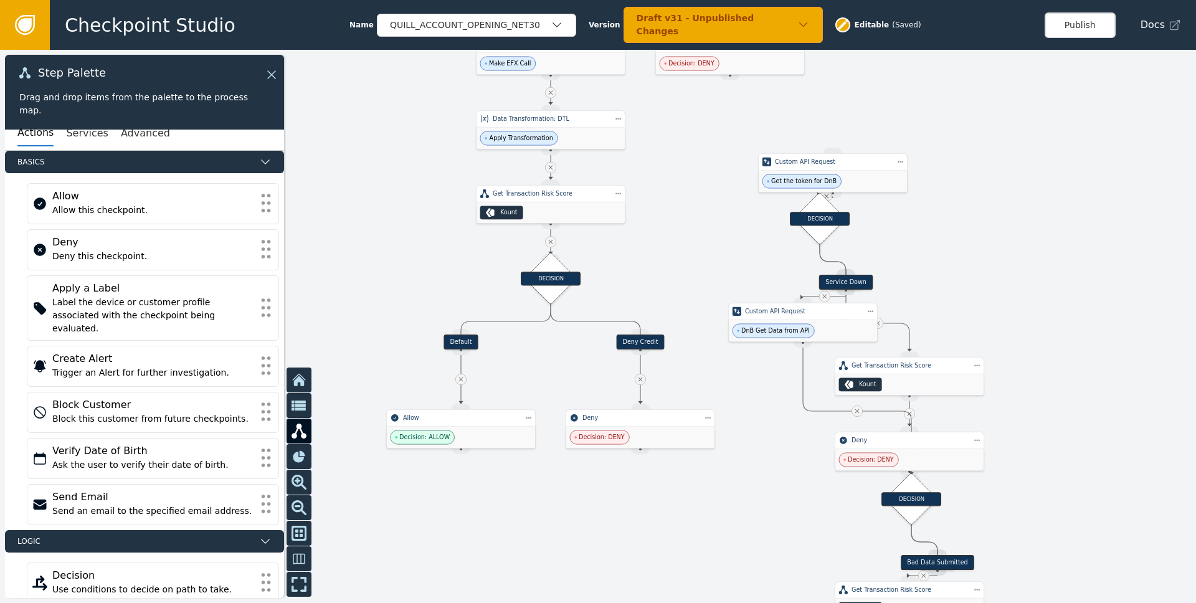
drag, startPoint x: 417, startPoint y: 483, endPoint x: 432, endPoint y: 242, distance: 240.9
click at [432, 242] on div at bounding box center [598, 326] width 1196 height 553
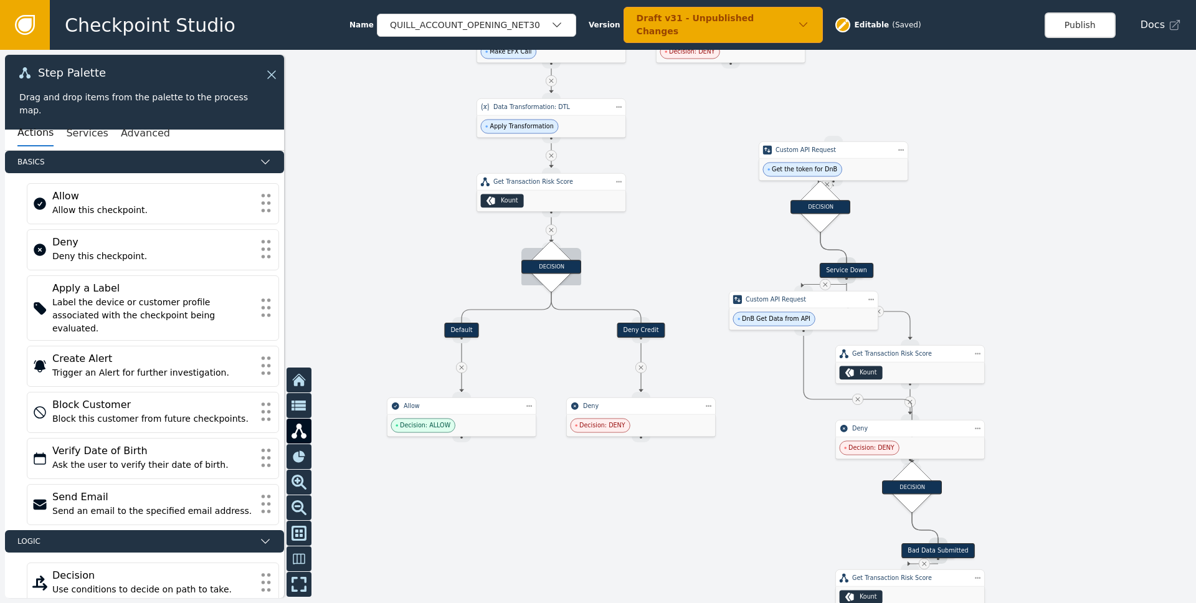
click at [561, 272] on div "DECISION" at bounding box center [551, 267] width 60 height 14
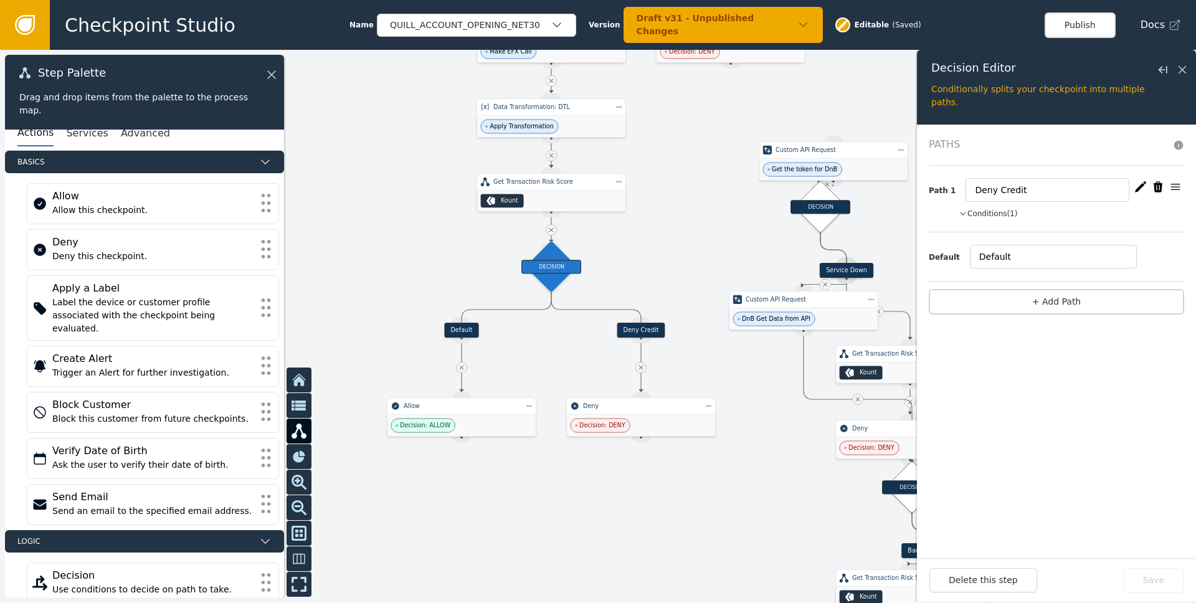
click at [992, 213] on button "Conditions (1)" at bounding box center [988, 213] width 59 height 11
click at [1183, 67] on icon at bounding box center [1182, 70] width 14 height 14
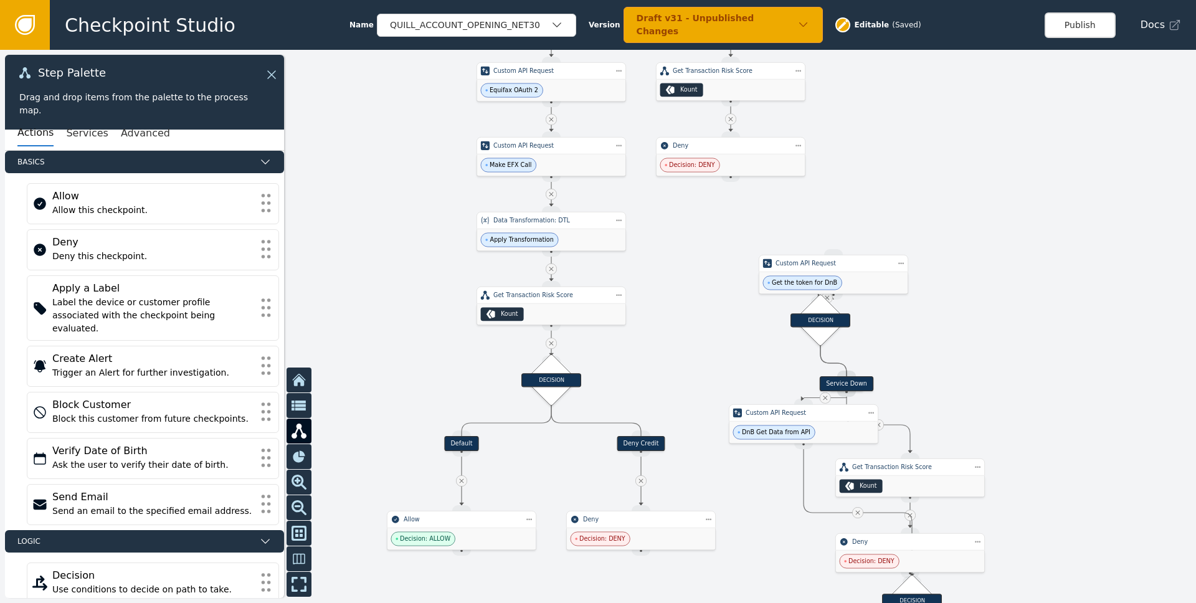
drag, startPoint x: 406, startPoint y: 156, endPoint x: 406, endPoint y: 362, distance: 206.2
click at [406, 362] on div at bounding box center [598, 326] width 1196 height 553
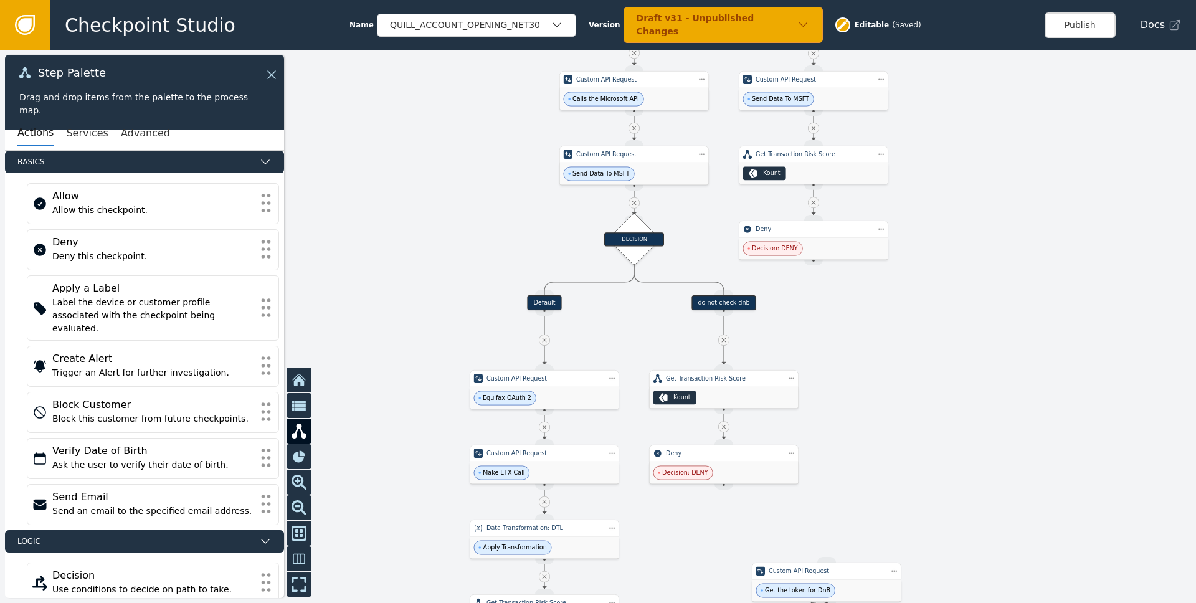
drag, startPoint x: 420, startPoint y: 190, endPoint x: 414, endPoint y: 405, distance: 215.0
click at [414, 405] on div at bounding box center [598, 326] width 1196 height 553
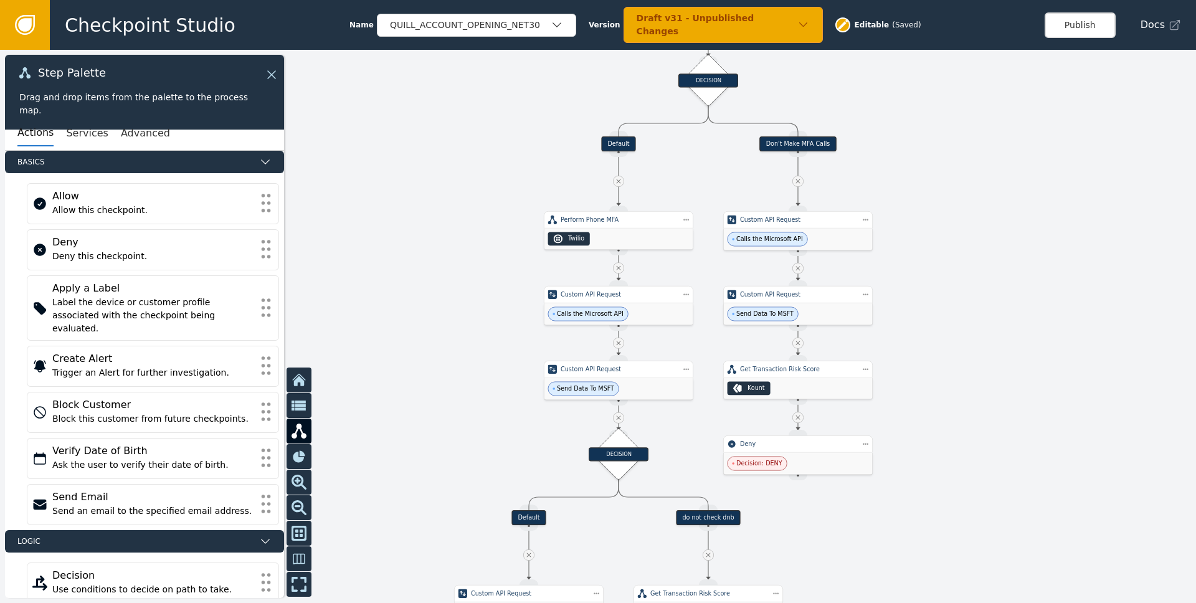
drag, startPoint x: 432, startPoint y: 215, endPoint x: 417, endPoint y: 369, distance: 155.2
click at [417, 440] on div at bounding box center [598, 326] width 1196 height 553
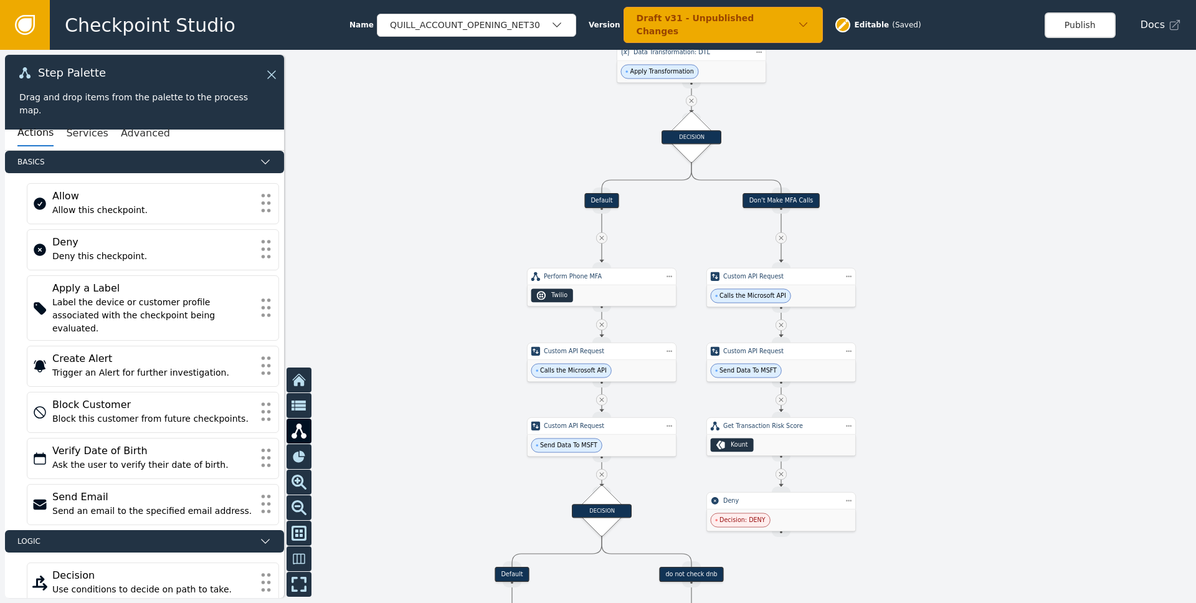
drag, startPoint x: 424, startPoint y: 259, endPoint x: 397, endPoint y: 335, distance: 80.8
click at [399, 341] on div at bounding box center [598, 326] width 1196 height 553
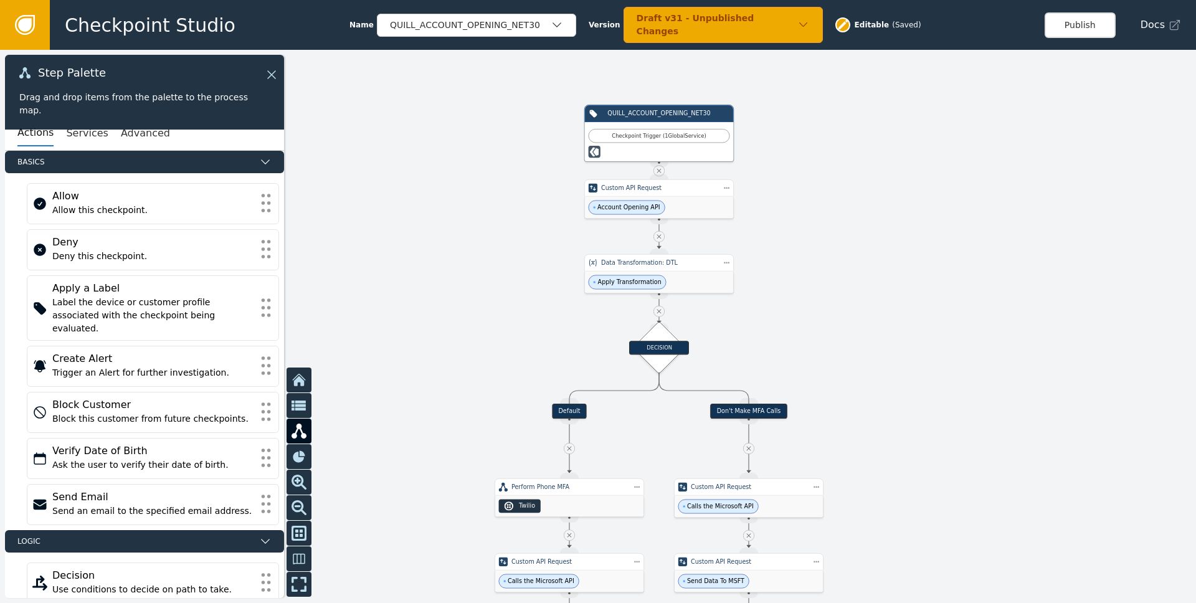
drag, startPoint x: 428, startPoint y: 177, endPoint x: 417, endPoint y: 316, distance: 140.0
click at [417, 316] on div at bounding box center [598, 326] width 1196 height 553
click at [681, 280] on div "Apply Transformation" at bounding box center [659, 283] width 149 height 22
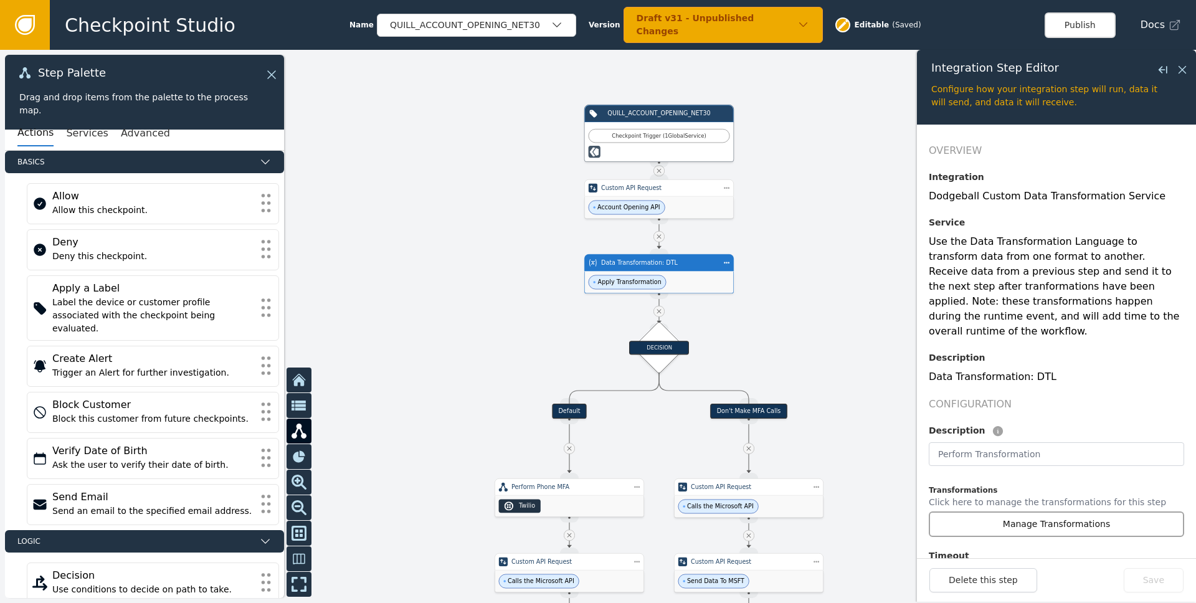
click at [1081, 514] on button "Manage Transformations" at bounding box center [1056, 524] width 255 height 26
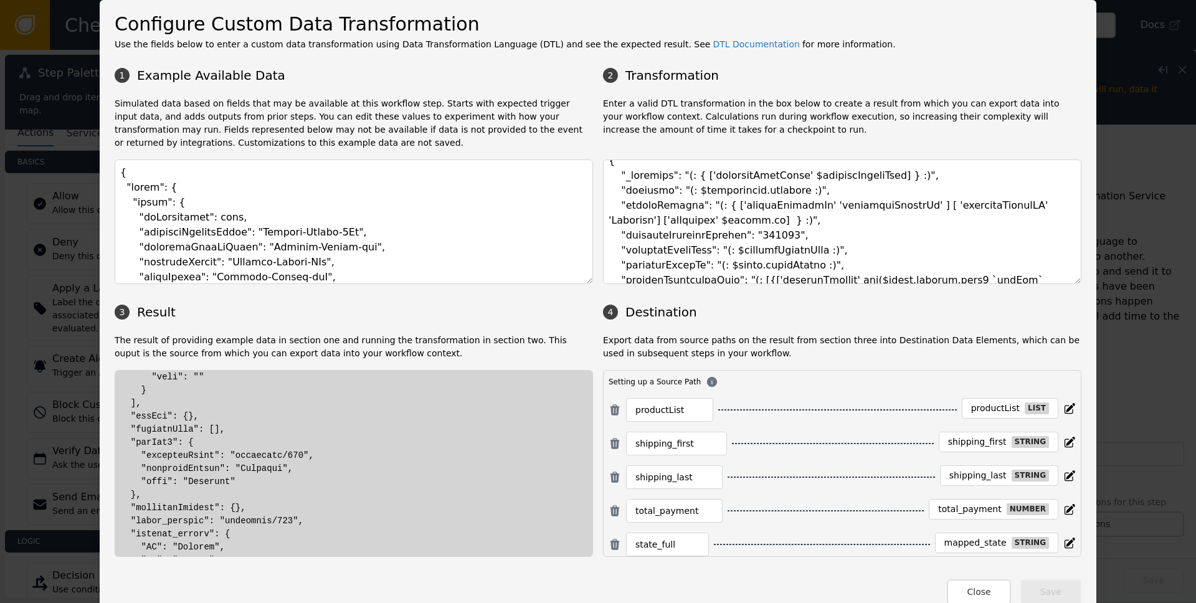
scroll to position [233, 0]
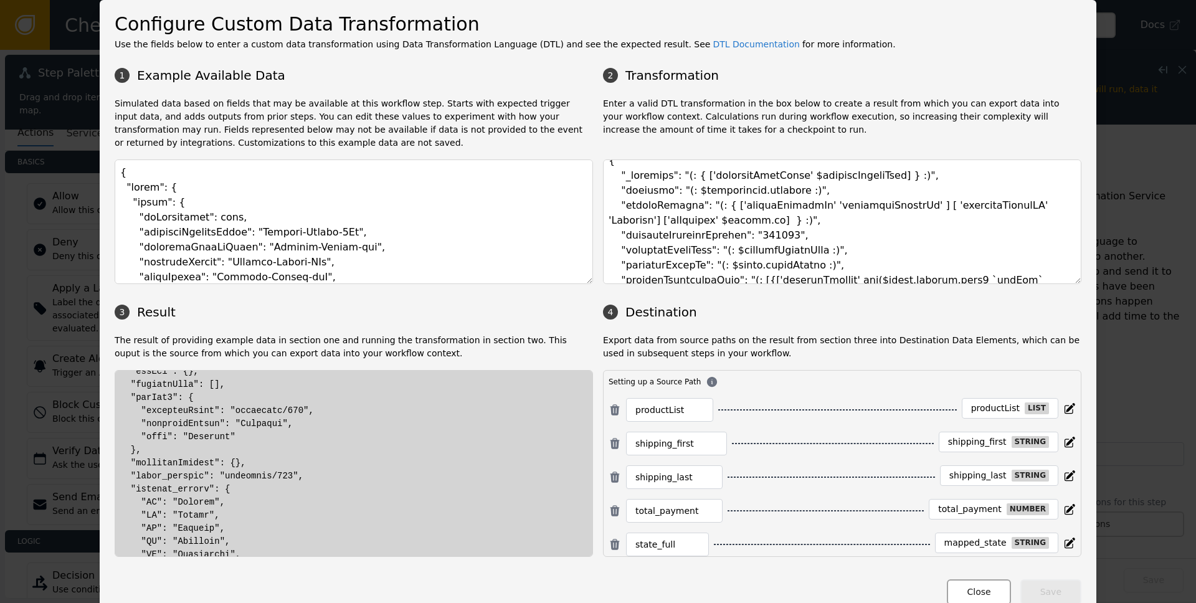
click at [969, 595] on button "Close" at bounding box center [979, 592] width 64 height 26
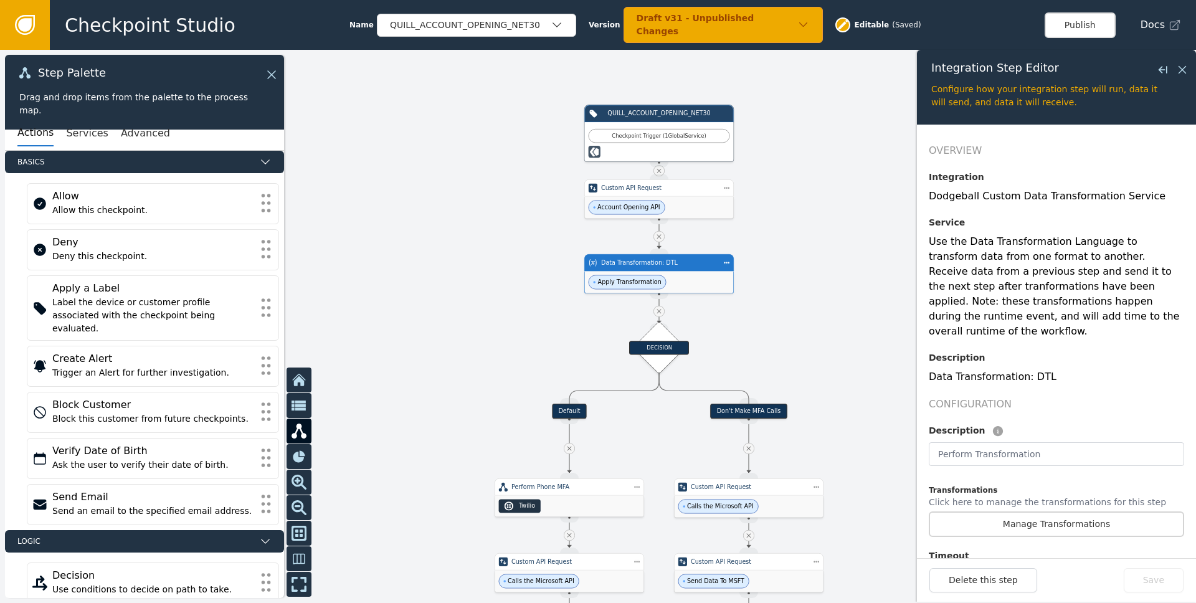
click at [770, 284] on div at bounding box center [598, 326] width 1196 height 553
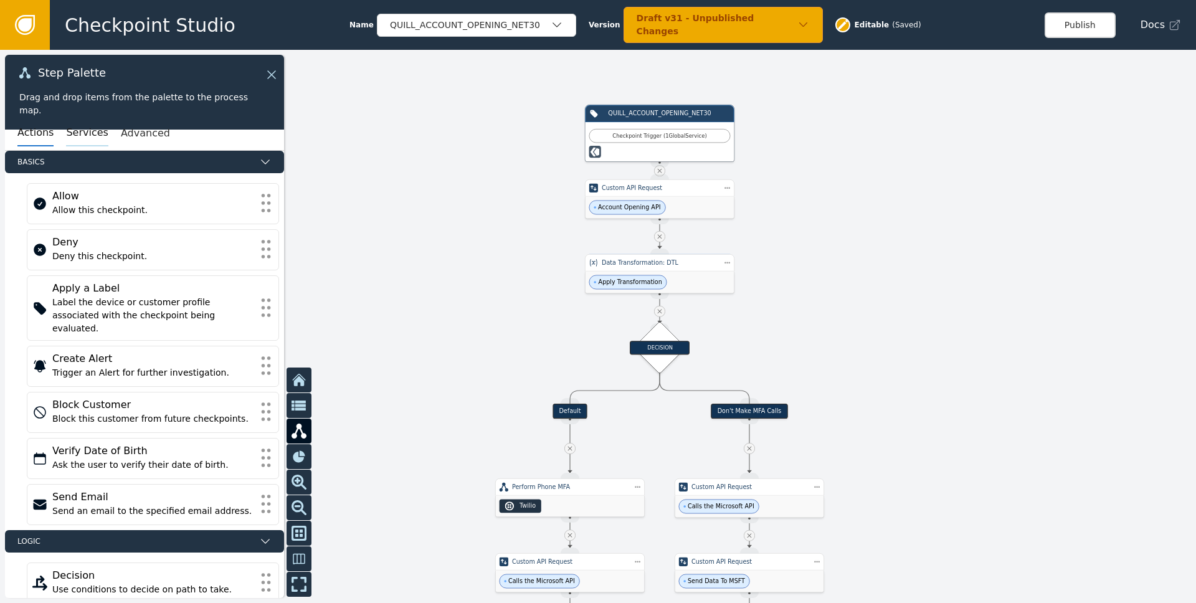
click at [66, 136] on button "Services" at bounding box center [87, 133] width 42 height 26
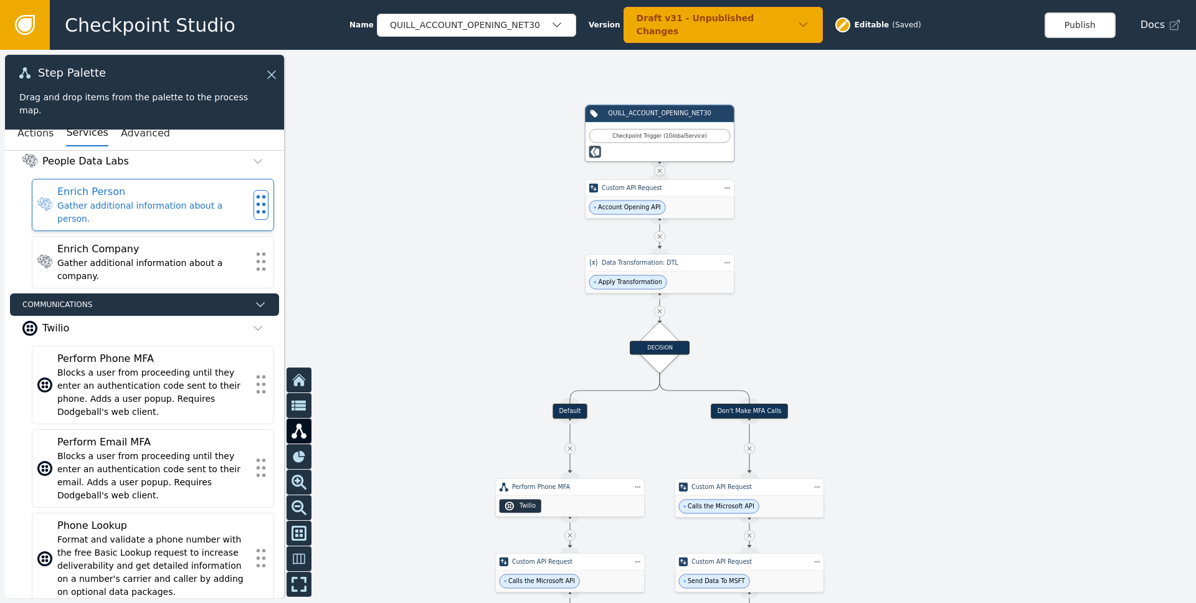
scroll to position [0, 0]
